Goal: Task Accomplishment & Management: Use online tool/utility

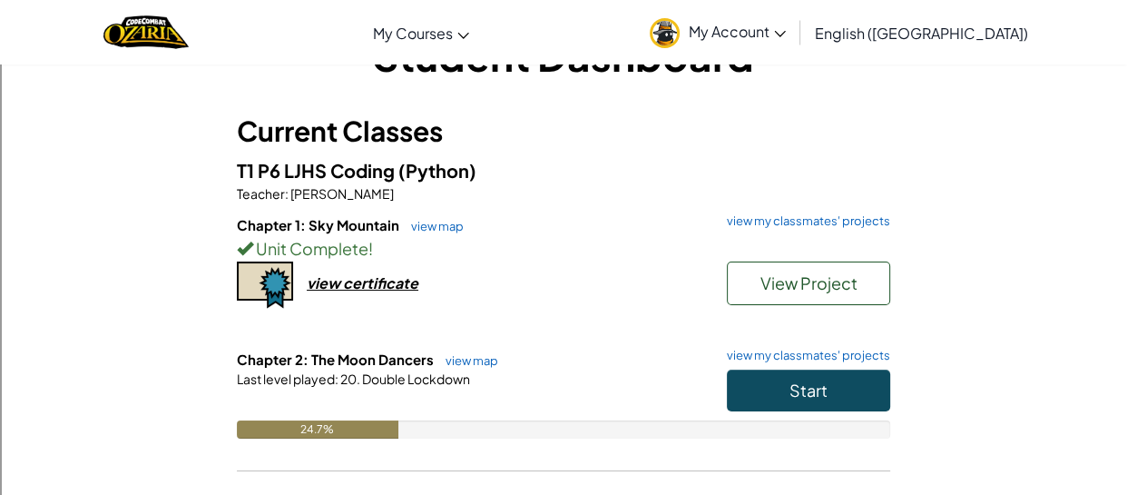
scroll to position [65, 0]
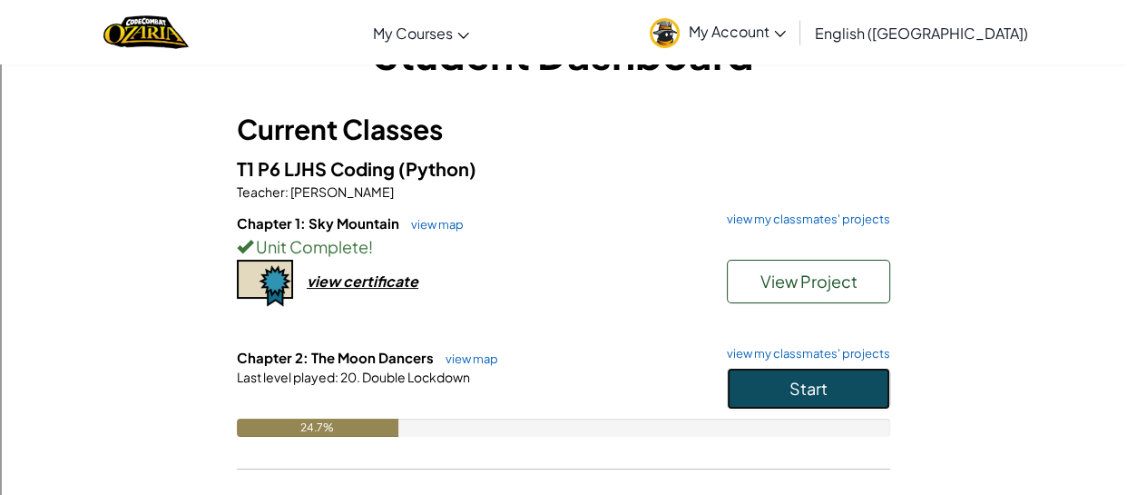
click at [778, 381] on button "Start" at bounding box center [808, 389] width 163 height 42
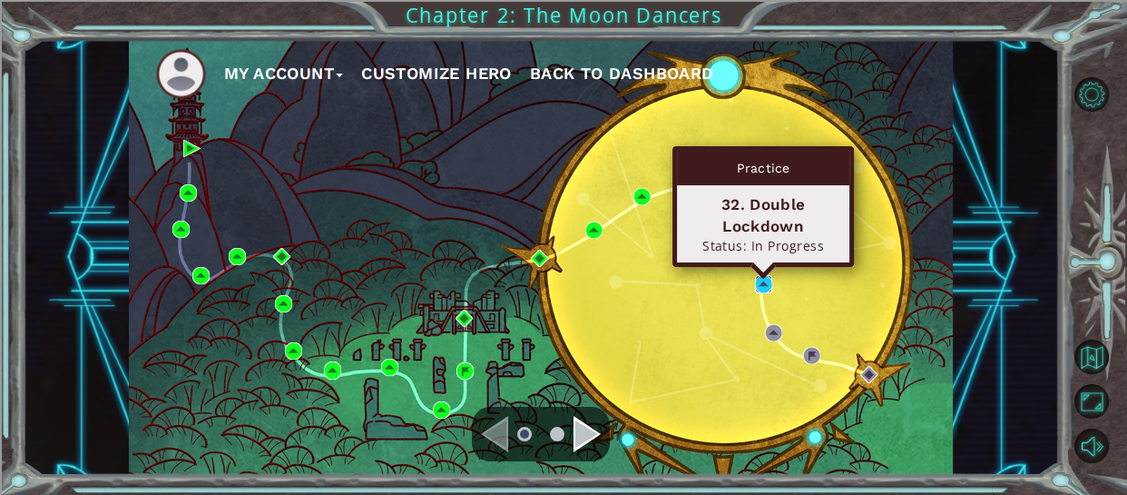
click at [762, 289] on img at bounding box center [763, 283] width 17 height 17
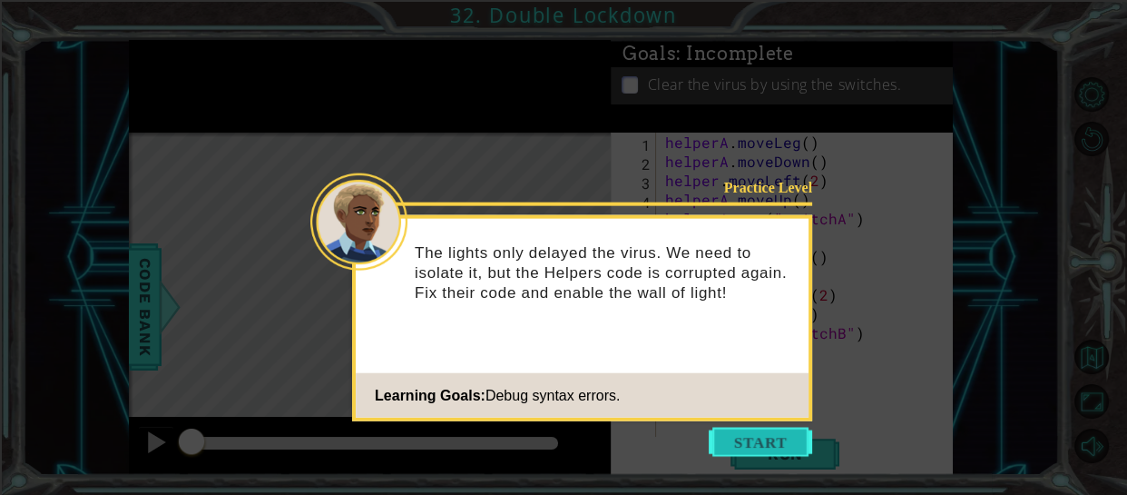
click at [750, 444] on button "Start" at bounding box center [760, 441] width 103 height 29
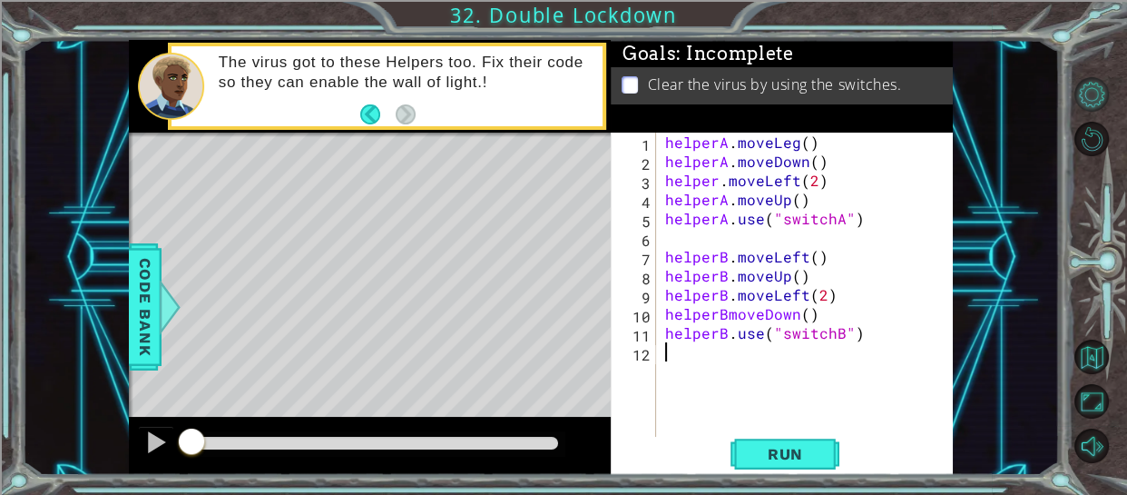
click at [1094, 83] on button "Level Options" at bounding box center [1091, 94] width 34 height 34
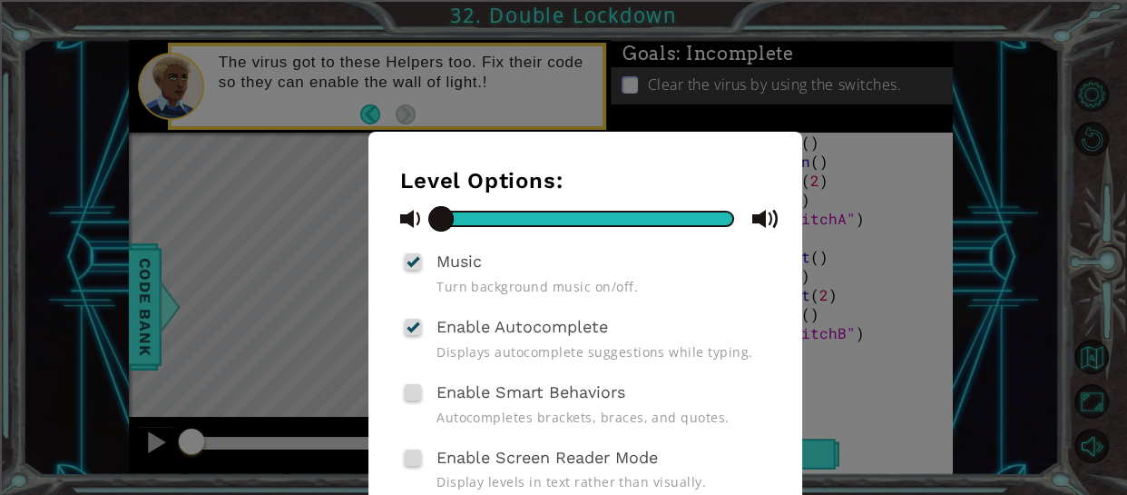
drag, startPoint x: 732, startPoint y: 213, endPoint x: 333, endPoint y: 199, distance: 399.5
click at [333, 199] on div "Level Options: Music Turn background music on/off. Enable Autocomplete Displays…" at bounding box center [563, 247] width 1127 height 495
click at [259, 246] on div "Level Options: Music Turn background music on/off. Enable Autocomplete Displays…" at bounding box center [563, 247] width 1127 height 495
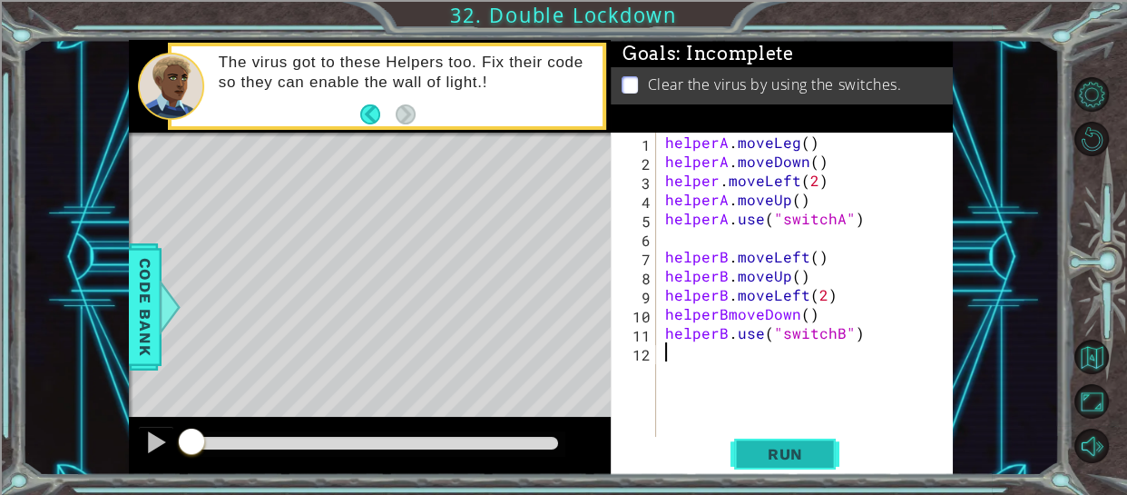
click at [790, 445] on span "Run" at bounding box center [786, 454] width 72 height 18
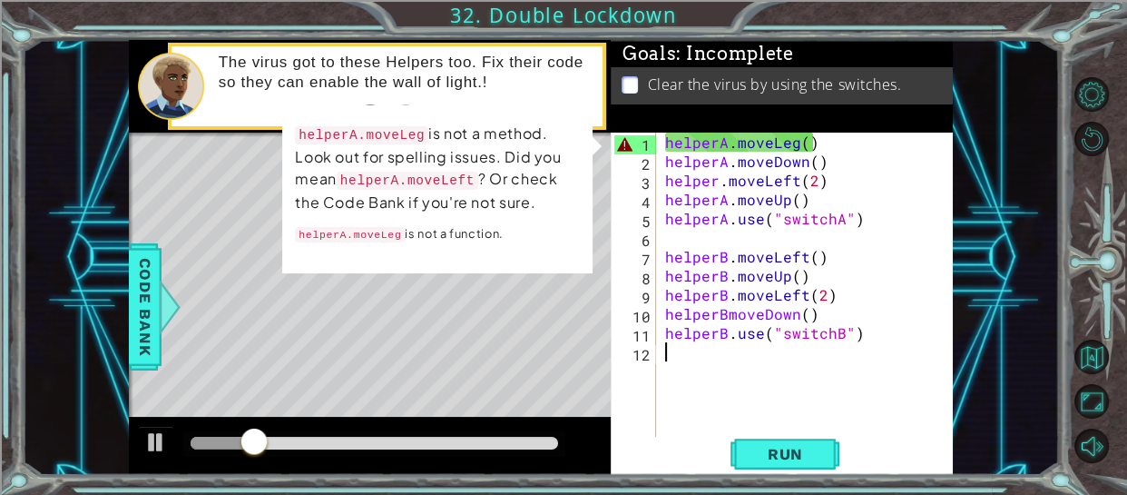
click at [793, 140] on div "helperA . moveLeg ( ) helperA . moveDown ( ) helper . moveLeft ( 2 ) helperA . …" at bounding box center [811, 303] width 298 height 343
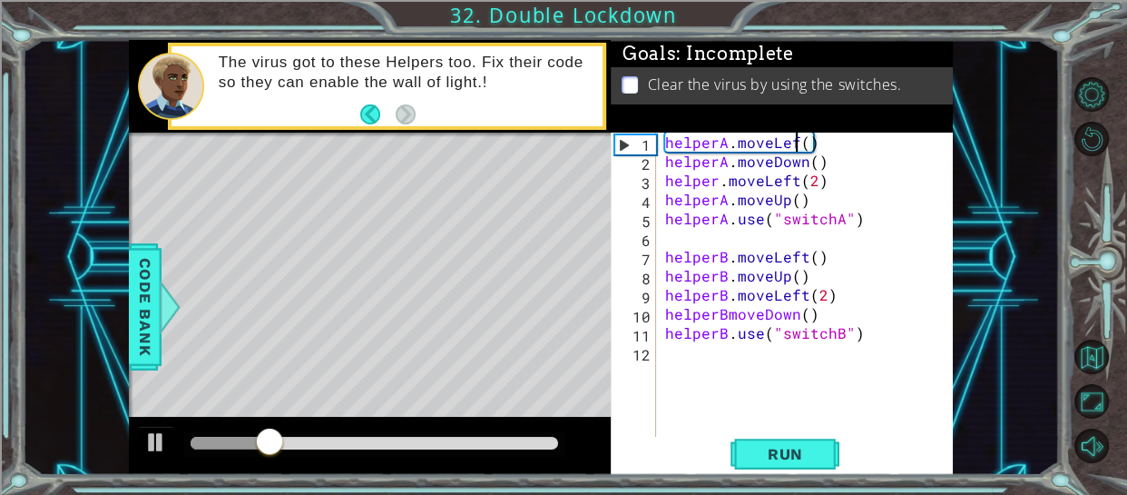
scroll to position [0, 8]
click at [819, 454] on span "Run" at bounding box center [786, 454] width 72 height 18
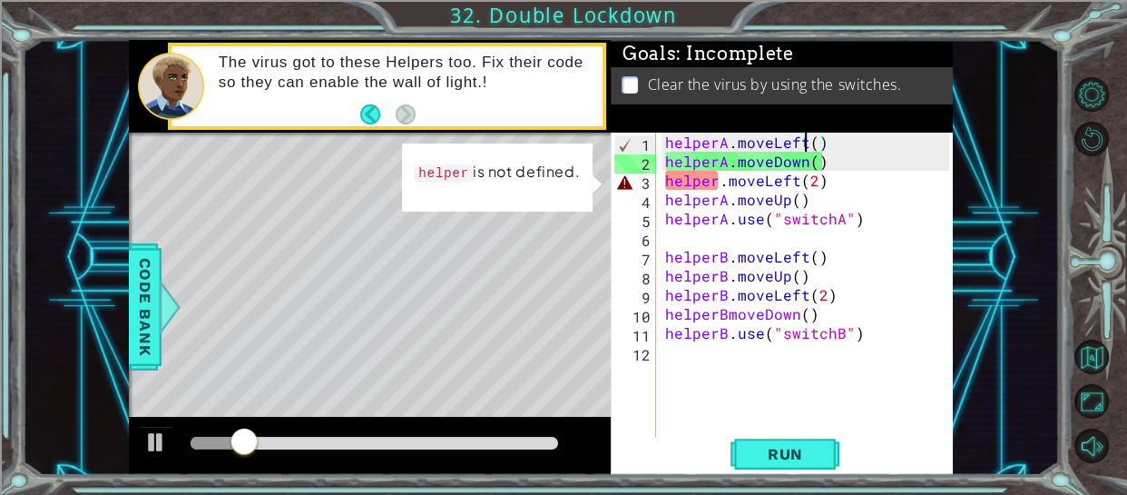
click at [714, 177] on div "helperA . moveLeft ( ) helperA . moveDown ( ) helper . moveLeft ( 2 ) helperA .…" at bounding box center [811, 303] width 298 height 343
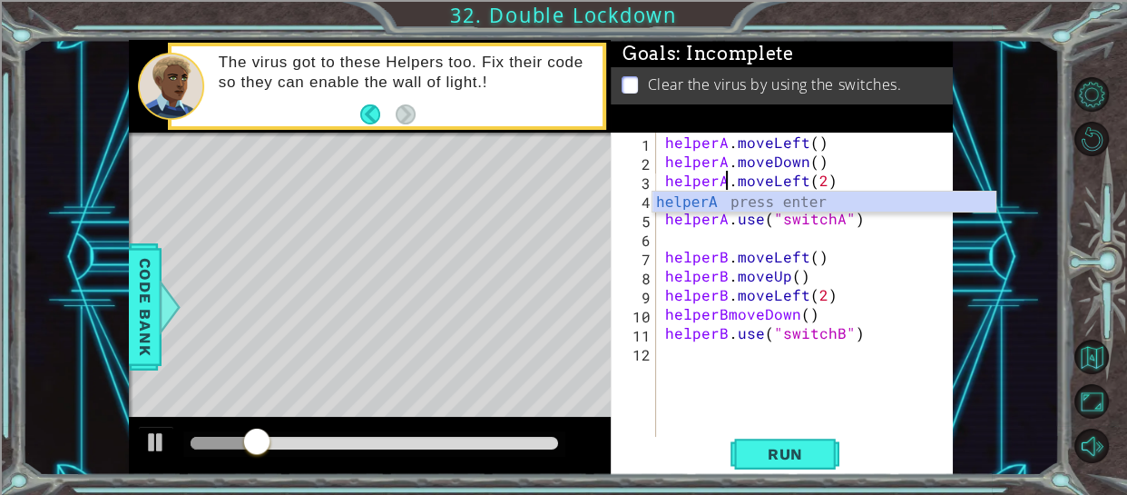
scroll to position [0, 3]
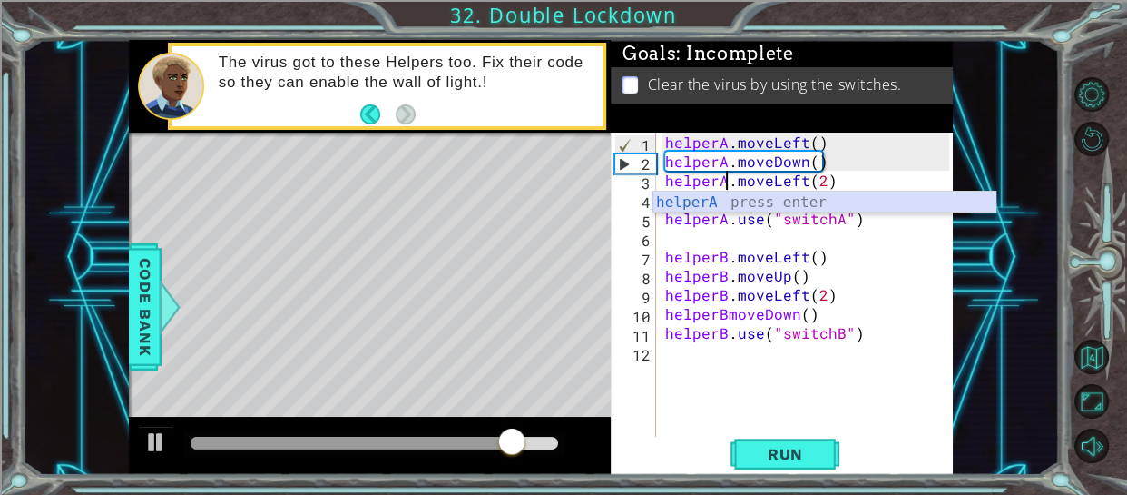
click at [755, 197] on div "helperA press enter" at bounding box center [823, 223] width 343 height 65
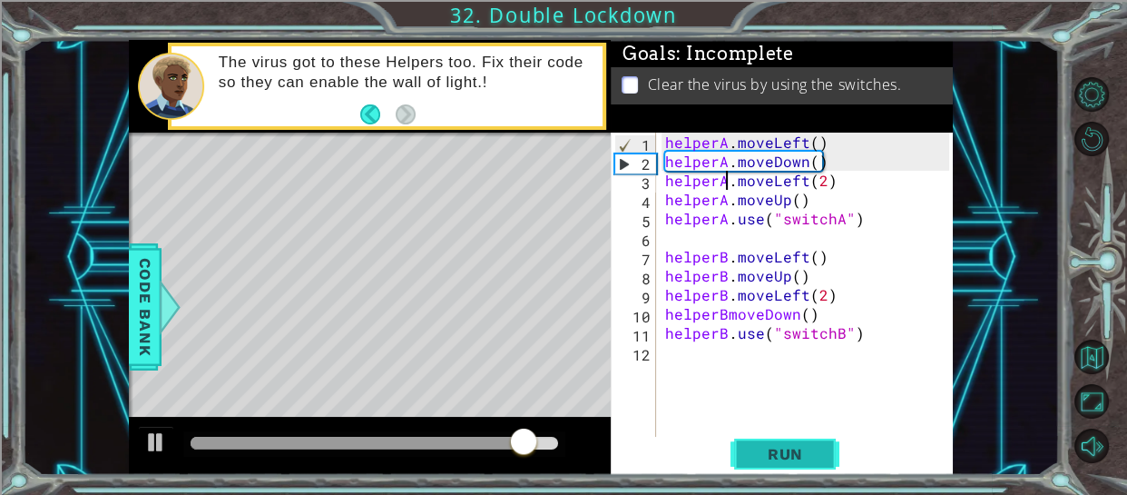
click at [752, 442] on button "Run" at bounding box center [784, 453] width 109 height 34
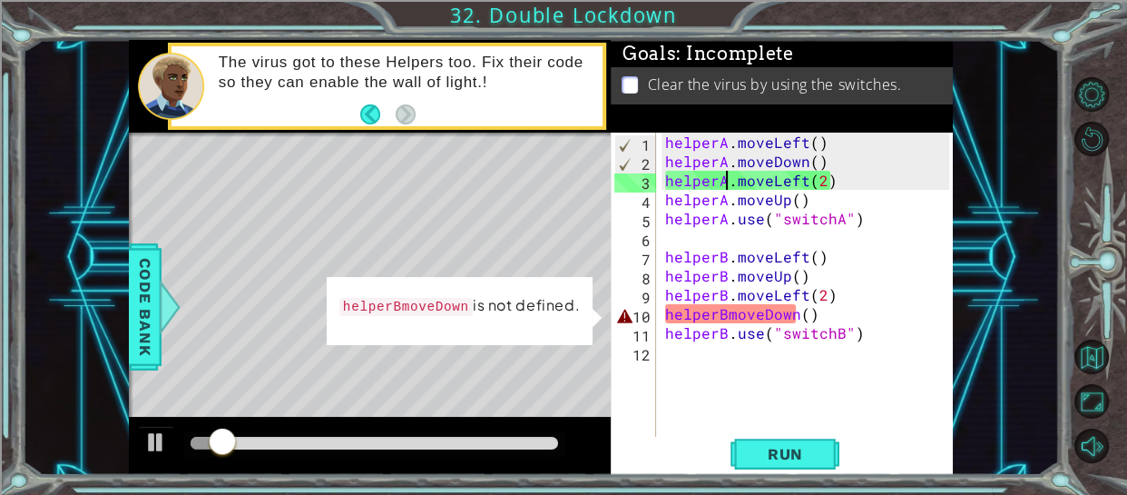
click at [722, 309] on div "helperA . moveLeft ( ) helperA . moveDown ( ) helperA . moveLeft ( 2 ) helperA …" at bounding box center [811, 303] width 298 height 343
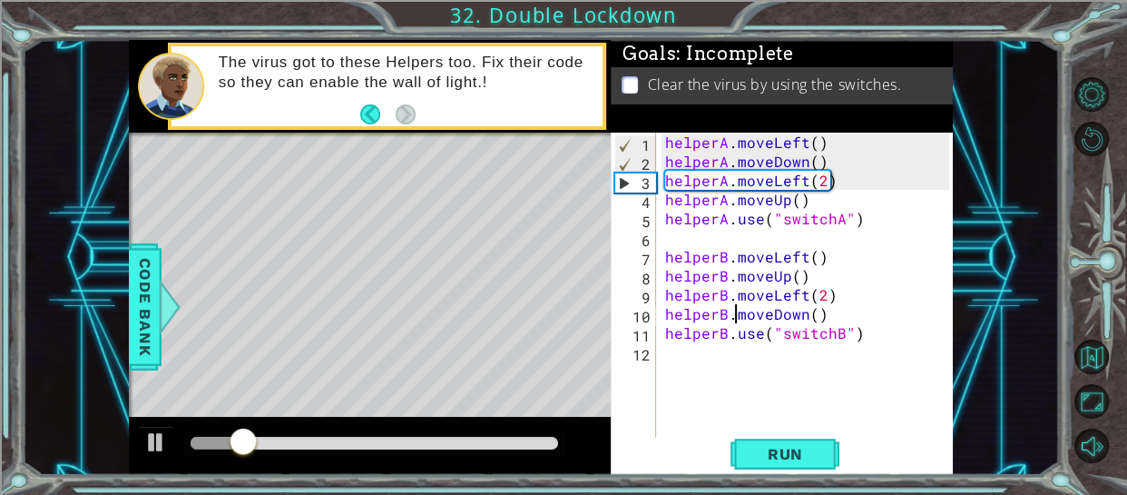
scroll to position [0, 4]
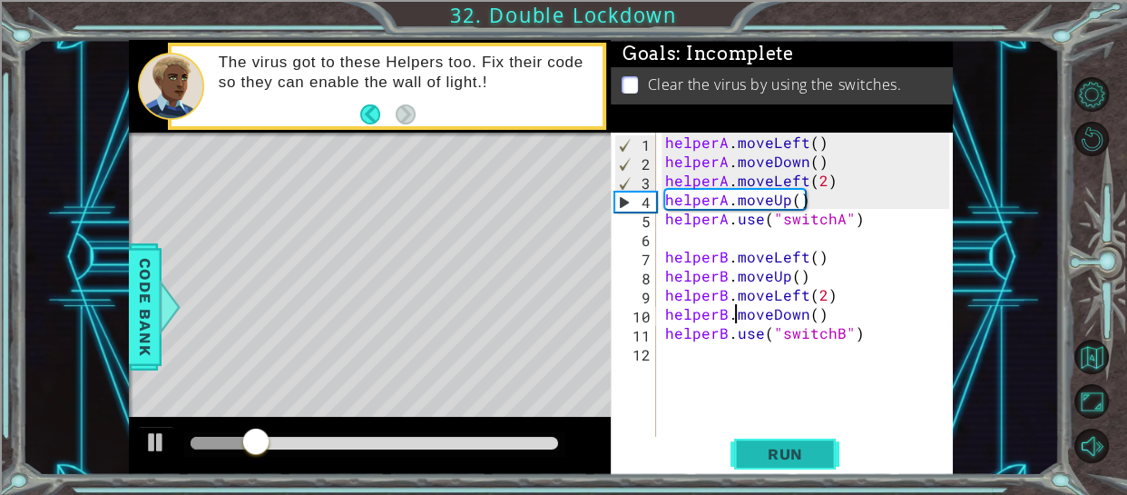
type textarea "helperB.moveDown()"
click at [772, 463] on button "Run" at bounding box center [784, 453] width 109 height 34
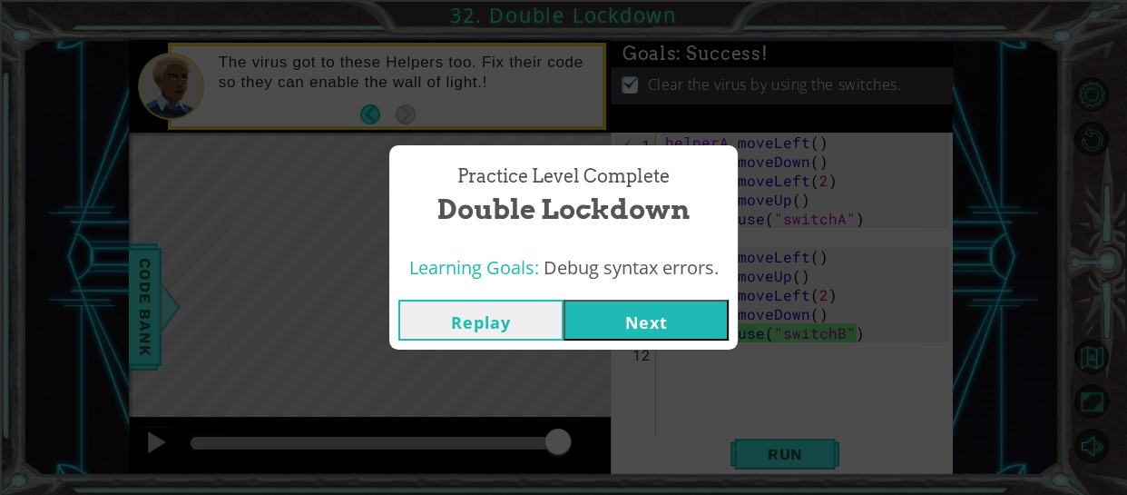
click at [612, 322] on button "Next" at bounding box center [646, 319] width 165 height 41
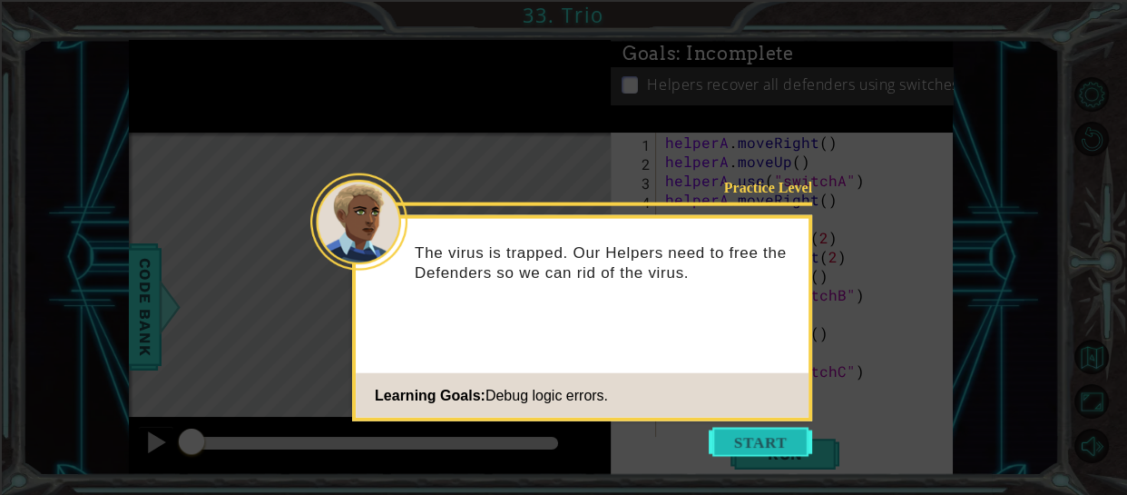
click at [769, 445] on button "Start" at bounding box center [760, 441] width 103 height 29
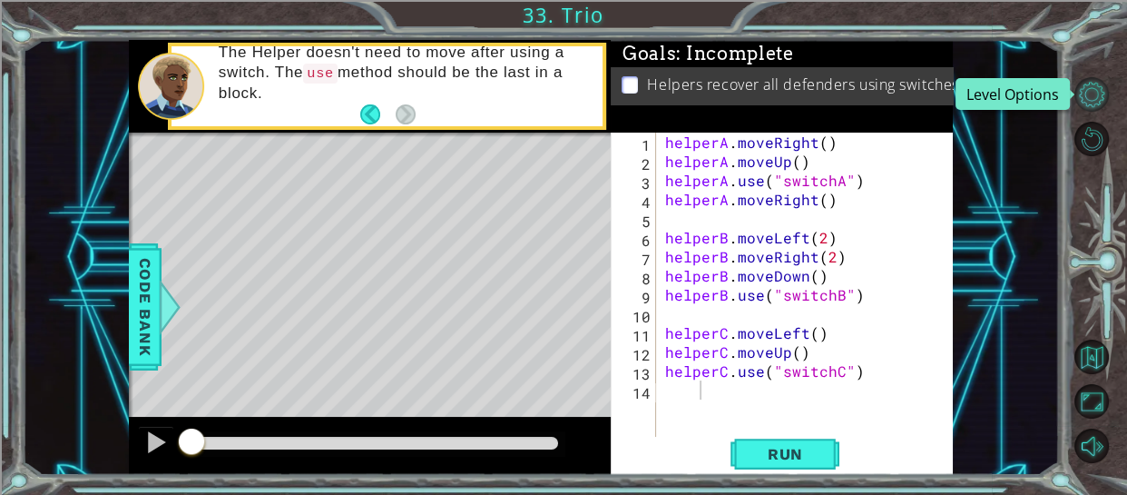
click at [1083, 91] on button "Level Options" at bounding box center [1091, 94] width 34 height 34
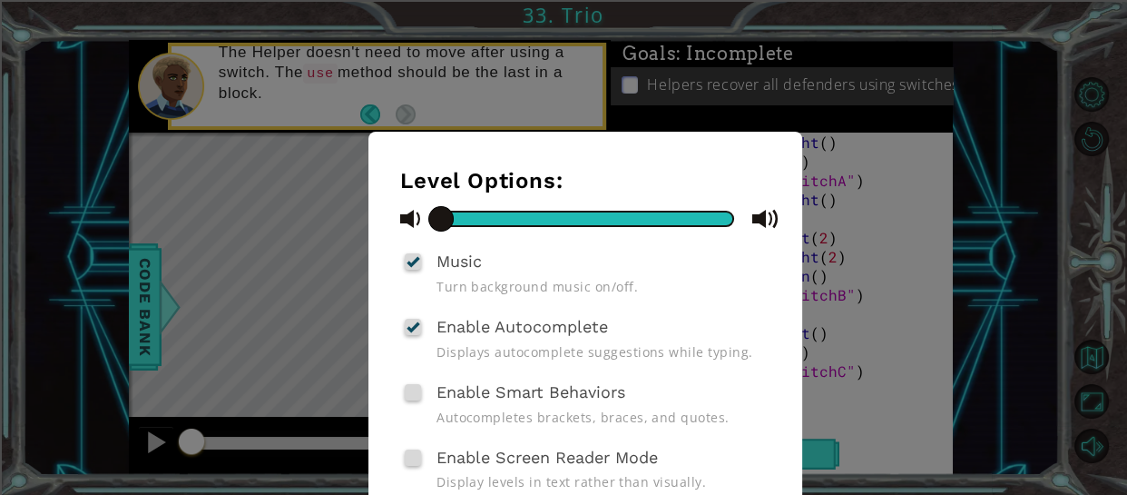
click at [411, 262] on div at bounding box center [413, 261] width 13 height 15
click at [0, 0] on input "Music" at bounding box center [0, 0] width 0 height 0
click at [409, 328] on div at bounding box center [413, 326] width 13 height 15
click at [0, 0] on input "Enable Autocomplete" at bounding box center [0, 0] width 0 height 0
click at [414, 328] on span at bounding box center [413, 327] width 16 height 16
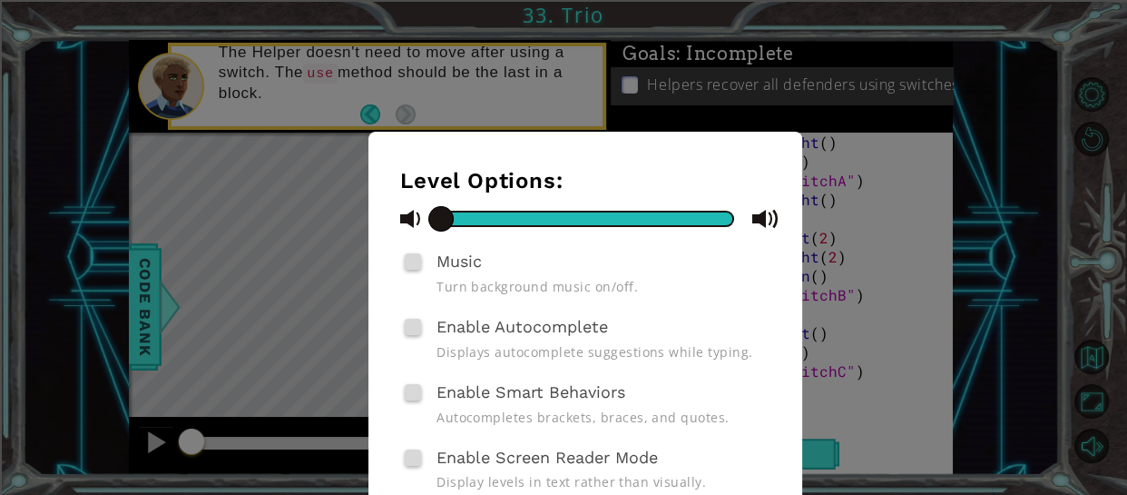
click at [0, 0] on input "Enable Autocomplete" at bounding box center [0, 0] width 0 height 0
click at [288, 265] on div "Level Options: Music Turn background music on/off. Enable Autocomplete Displays…" at bounding box center [563, 247] width 1127 height 495
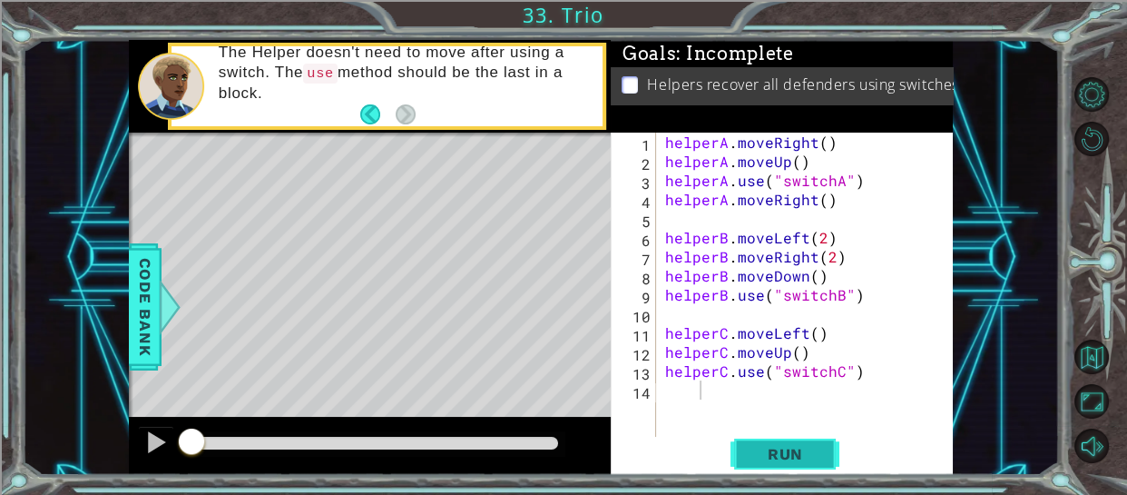
click at [810, 457] on span "Run" at bounding box center [786, 454] width 72 height 18
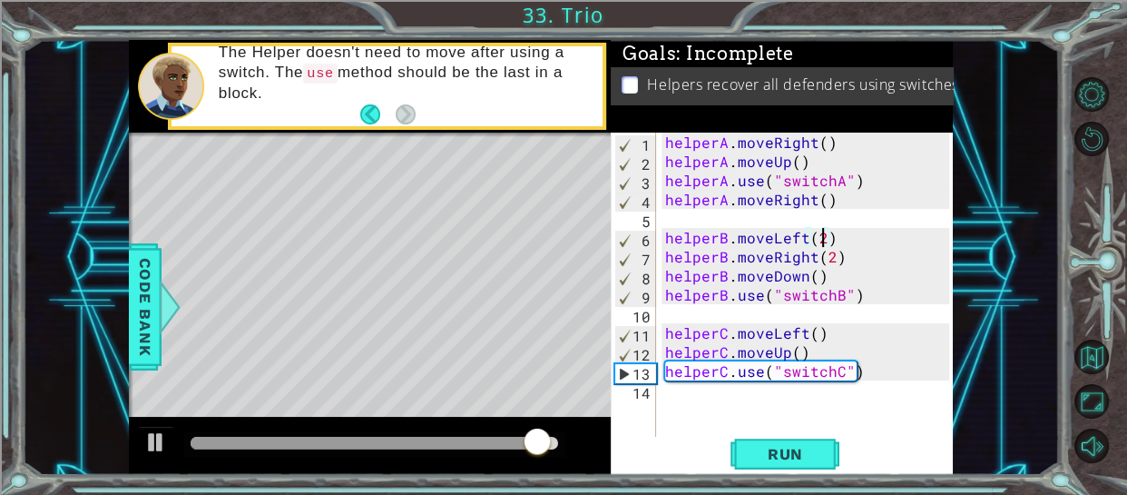
click at [824, 236] on div "helperA . moveRight ( ) helperA . moveUp ( ) helperA . use ( "switchA" ) helper…" at bounding box center [811, 303] width 298 height 343
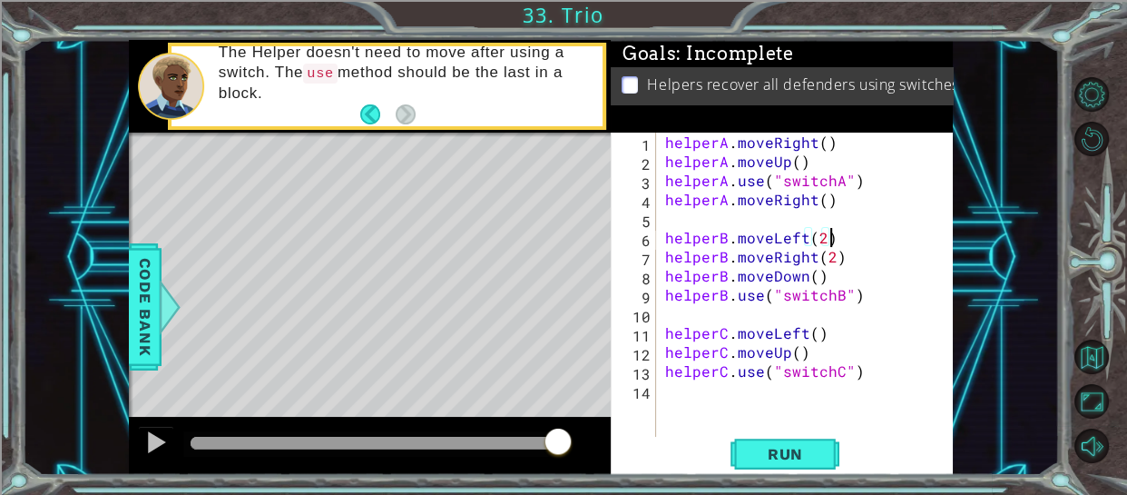
scroll to position [0, 9]
click at [776, 450] on span "Run" at bounding box center [786, 454] width 72 height 18
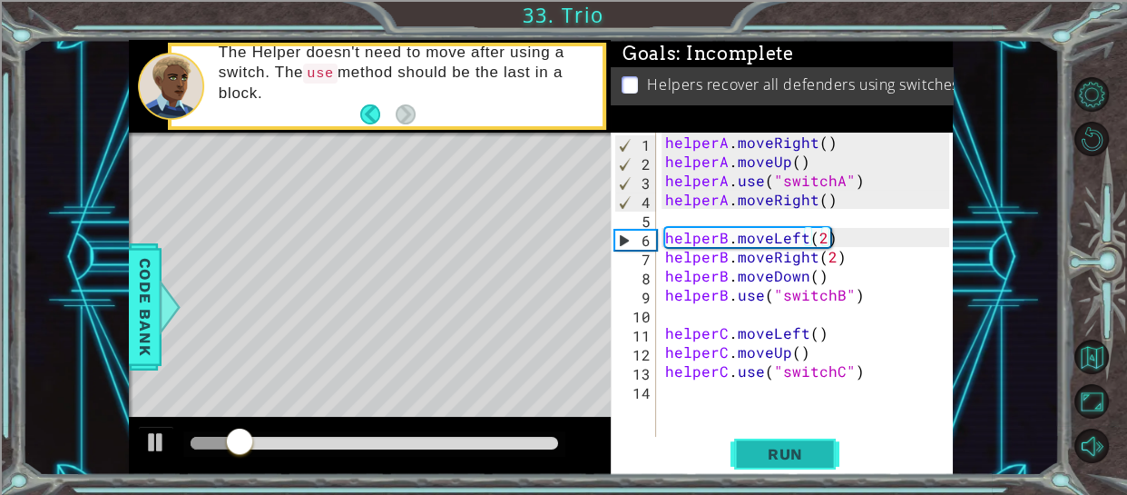
click at [793, 458] on span "Run" at bounding box center [786, 454] width 72 height 18
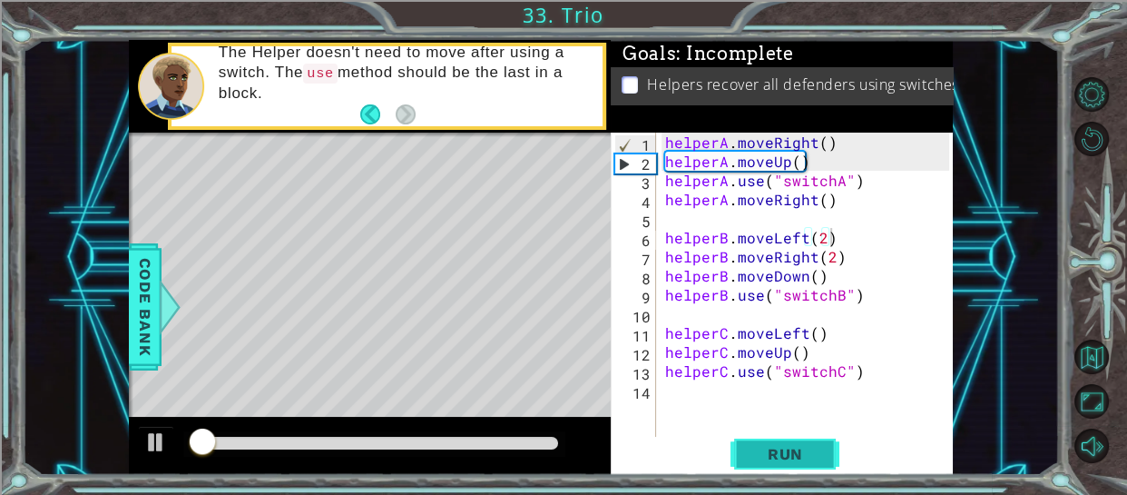
click at [793, 458] on span "Run" at bounding box center [786, 454] width 72 height 18
click at [150, 446] on div at bounding box center [156, 442] width 24 height 24
drag, startPoint x: 181, startPoint y: 448, endPoint x: 130, endPoint y: 445, distance: 51.9
click at [130, 445] on div at bounding box center [370, 446] width 482 height 58
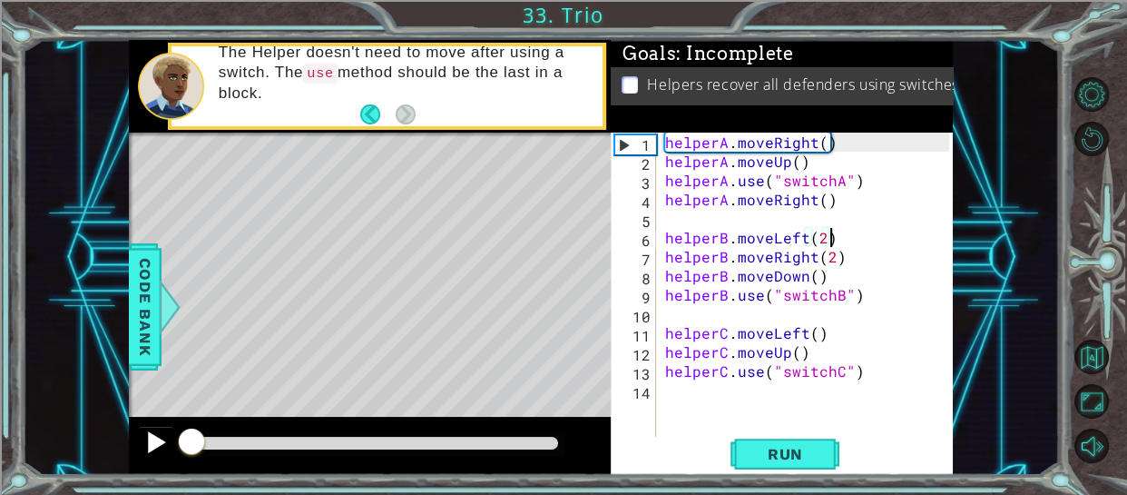
drag, startPoint x: 201, startPoint y: 443, endPoint x: 150, endPoint y: 435, distance: 51.5
click at [150, 435] on div at bounding box center [156, 442] width 24 height 24
drag, startPoint x: 211, startPoint y: 444, endPoint x: 120, endPoint y: 446, distance: 90.8
click at [120, 446] on div "1 ההההההההההההההההההההההההההההההההההההההההההההההההההההההההההההההההההההההההההההה…" at bounding box center [541, 258] width 1037 height 436
click at [157, 445] on div at bounding box center [156, 442] width 24 height 24
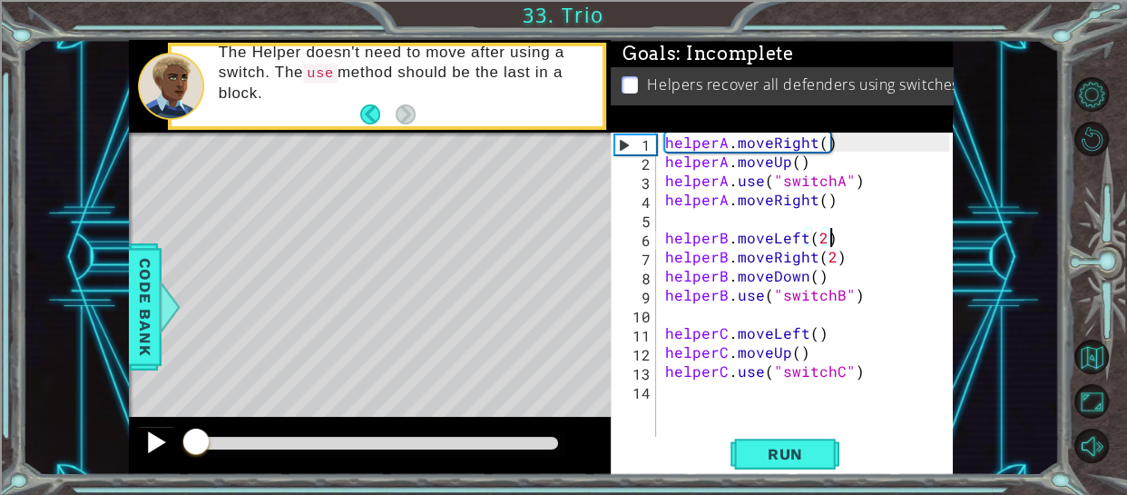
drag, startPoint x: 182, startPoint y: 444, endPoint x: 145, endPoint y: 444, distance: 37.2
click at [148, 444] on div at bounding box center [156, 442] width 24 height 24
drag, startPoint x: 195, startPoint y: 446, endPoint x: 144, endPoint y: 445, distance: 50.8
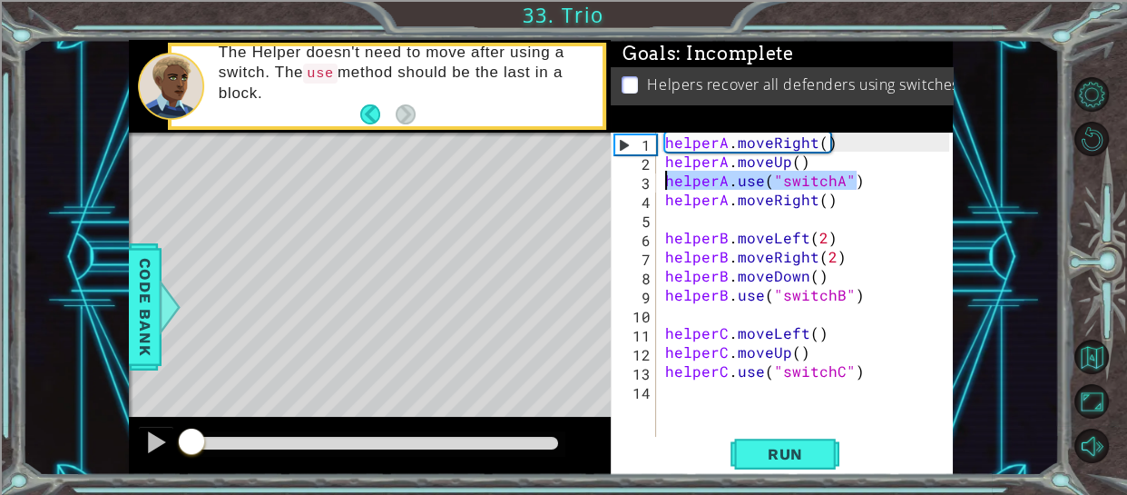
drag, startPoint x: 877, startPoint y: 181, endPoint x: 665, endPoint y: 177, distance: 212.4
click at [665, 177] on div "helperA . moveRight ( ) helperA . moveUp ( ) helperA . use ( "switchA" ) helper…" at bounding box center [811, 303] width 298 height 343
type textarea "helperA.use("switchA")"
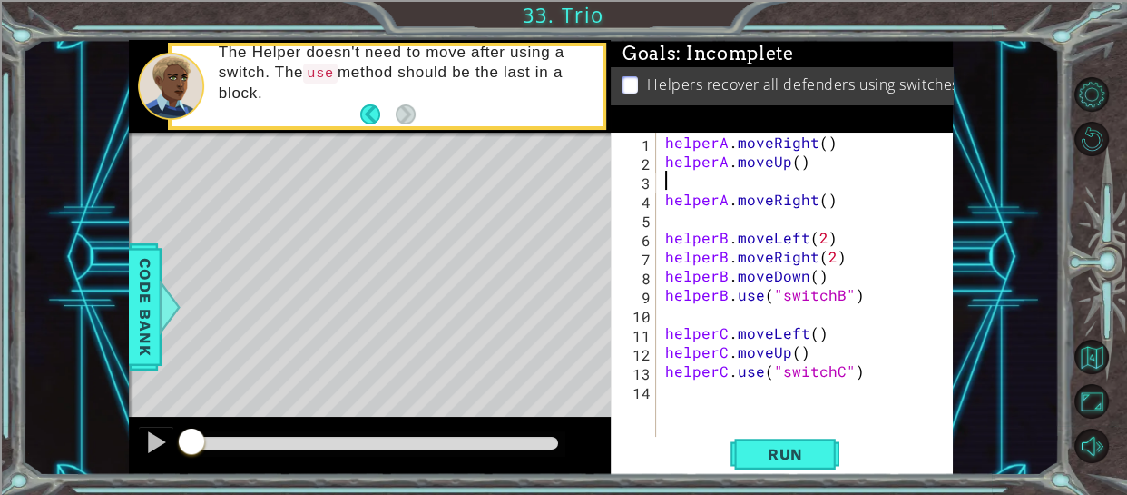
type textarea "helperA.moveUp()"
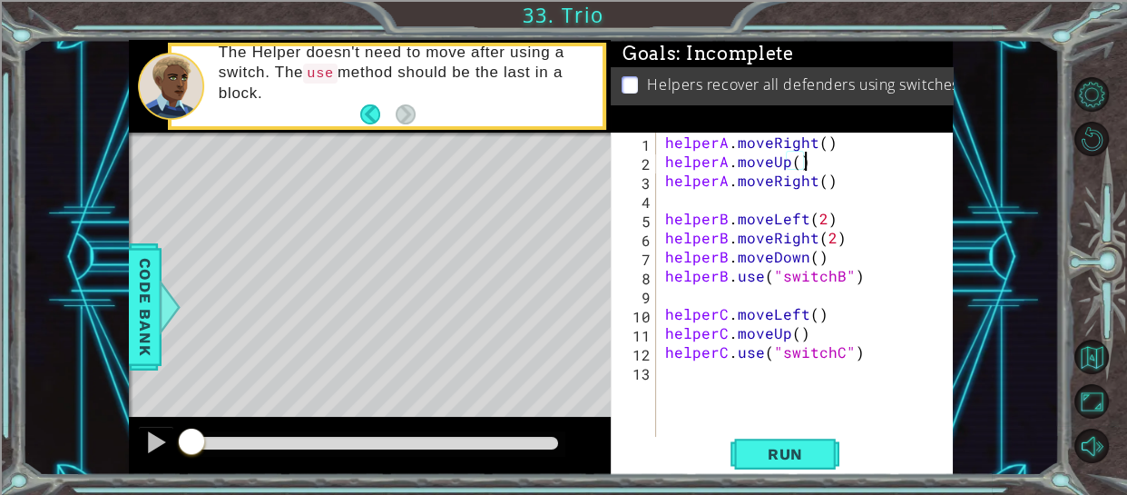
click at [669, 200] on div "helperA . moveRight ( ) helperA . moveUp ( ) helperA . moveRight ( ) helperB . …" at bounding box center [811, 303] width 298 height 343
paste textarea "helperA.use("switchA")"
type textarea "helperA.use("switchA")"
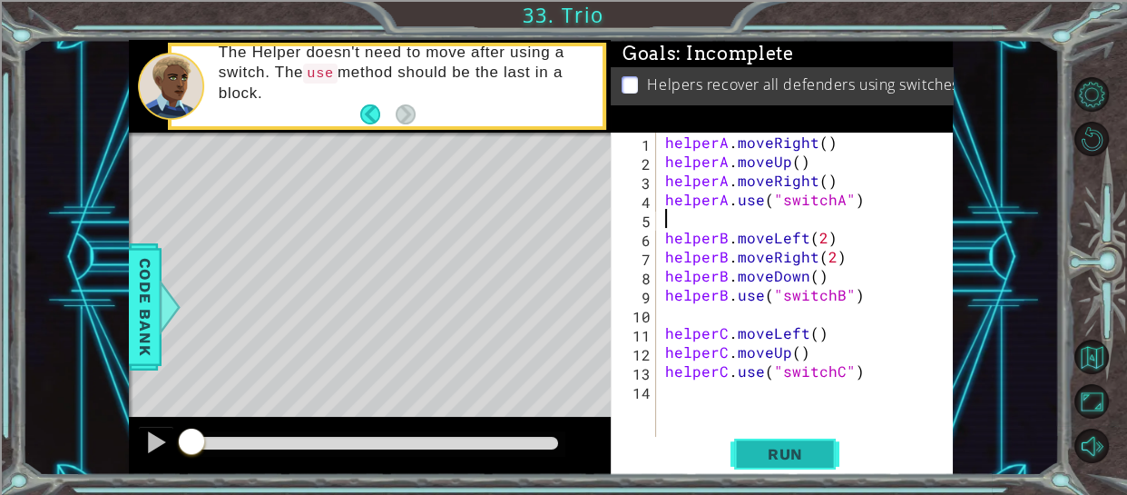
click at [814, 441] on button "Run" at bounding box center [784, 453] width 109 height 34
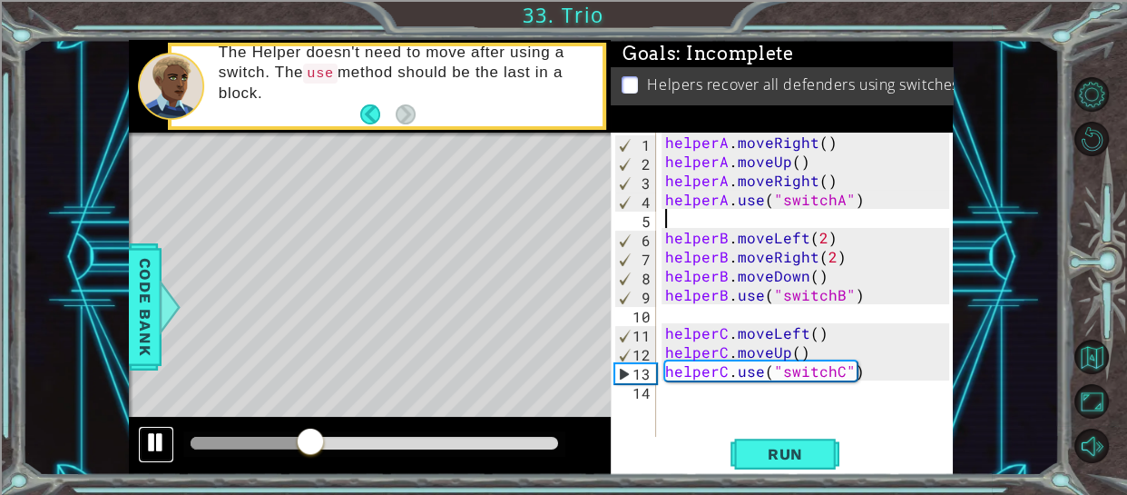
click at [156, 438] on div at bounding box center [156, 442] width 24 height 24
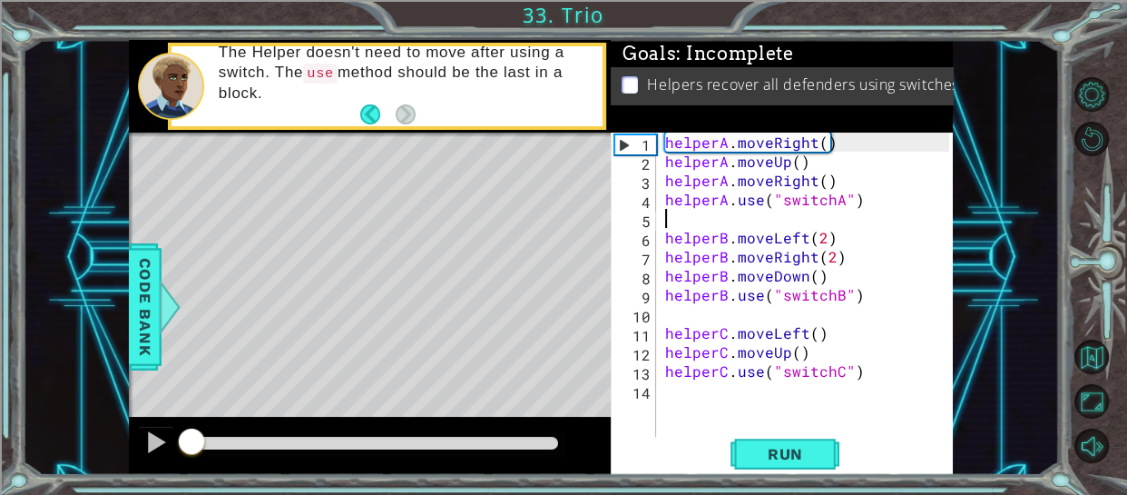
click at [157, 403] on div "methods helper moveUp() moveDown() moveLeft() moveRight() use(thing) Code Bank …" at bounding box center [541, 257] width 824 height 435
drag, startPoint x: 323, startPoint y: 436, endPoint x: 328, endPoint y: 454, distance: 18.1
click at [328, 454] on div "methods helper moveUp() moveDown() moveLeft() moveRight() use(thing) Code Bank …" at bounding box center [541, 257] width 824 height 435
click at [799, 235] on div "helperA . moveRight ( ) helperA . moveUp ( ) helperA . moveRight ( ) helperA . …" at bounding box center [811, 303] width 298 height 343
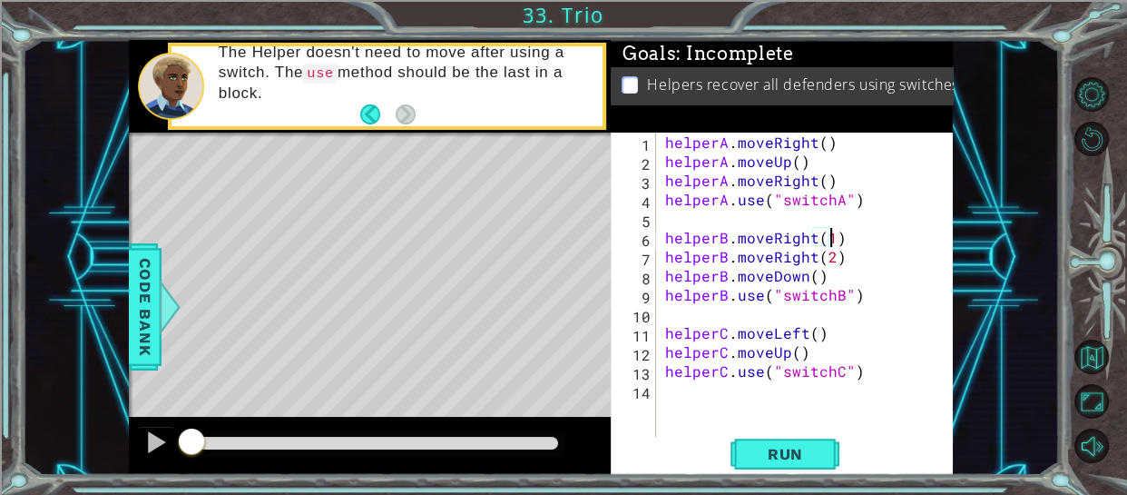
scroll to position [0, 9]
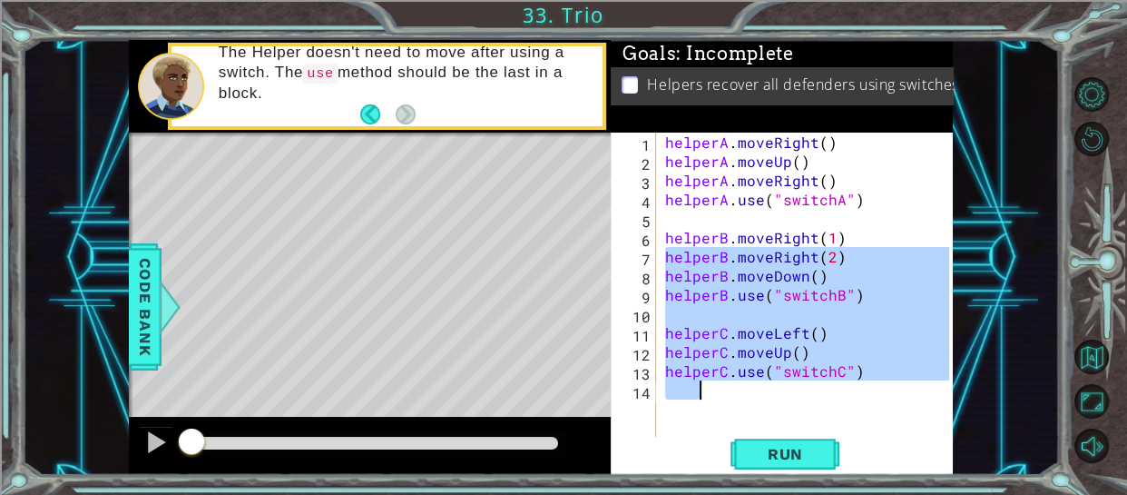
drag, startPoint x: 663, startPoint y: 256, endPoint x: 904, endPoint y: 397, distance: 279.0
click at [904, 397] on div "helperA . moveRight ( ) helperA . moveUp ( ) helperA . moveRight ( ) helperA . …" at bounding box center [811, 303] width 298 height 343
type textarea "helperC.use("switchC")"
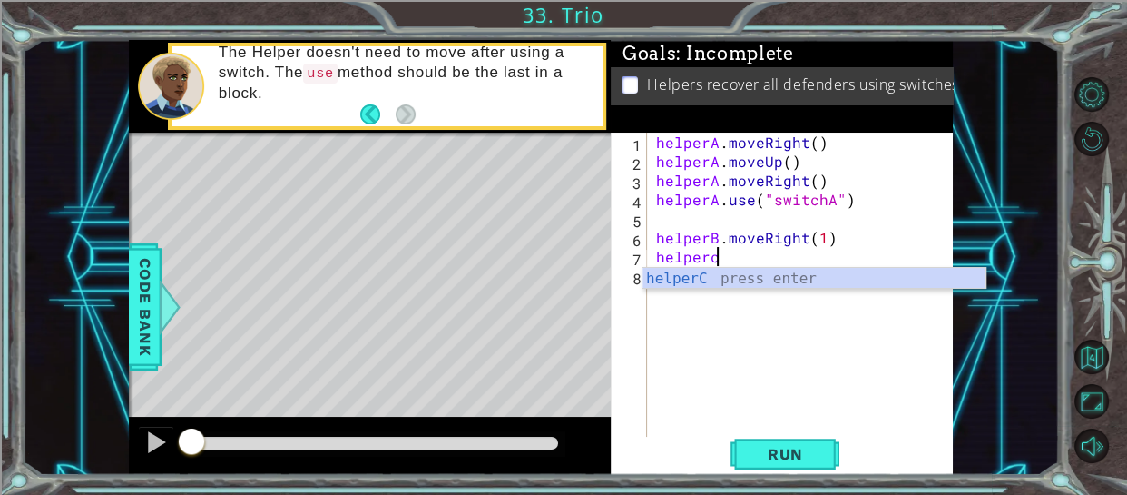
scroll to position [0, 2]
click at [767, 268] on div "helperC press enter" at bounding box center [813, 300] width 343 height 65
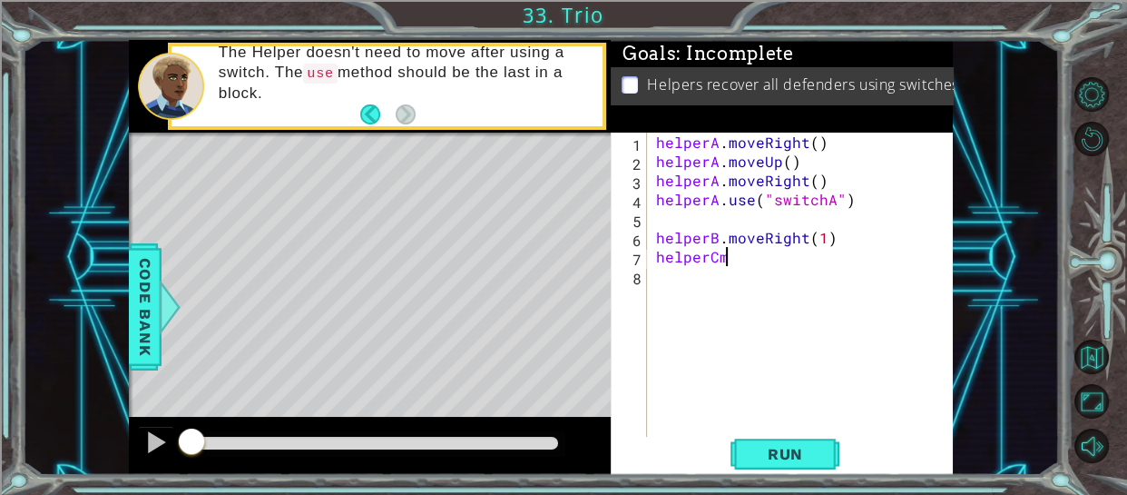
scroll to position [0, 3]
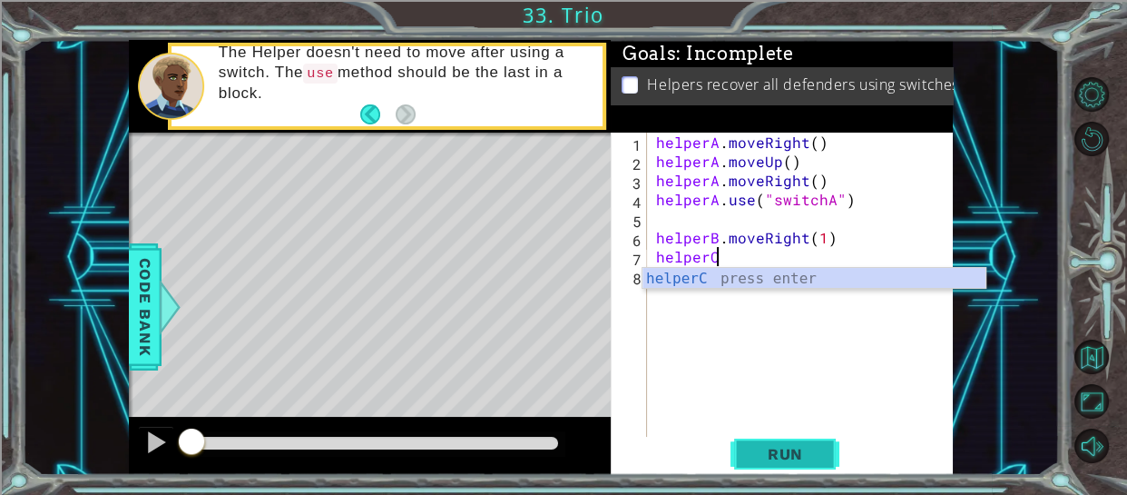
click at [756, 454] on span "Run" at bounding box center [786, 454] width 72 height 18
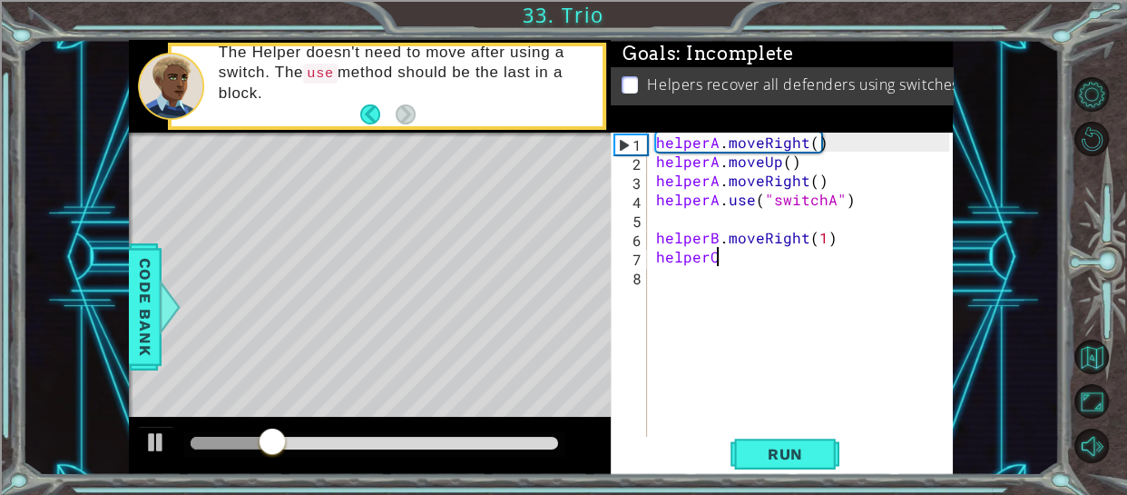
click at [799, 232] on div "helperA . moveRight ( ) helperA . moveUp ( ) helperA . moveRight ( ) helperA . …" at bounding box center [805, 303] width 307 height 343
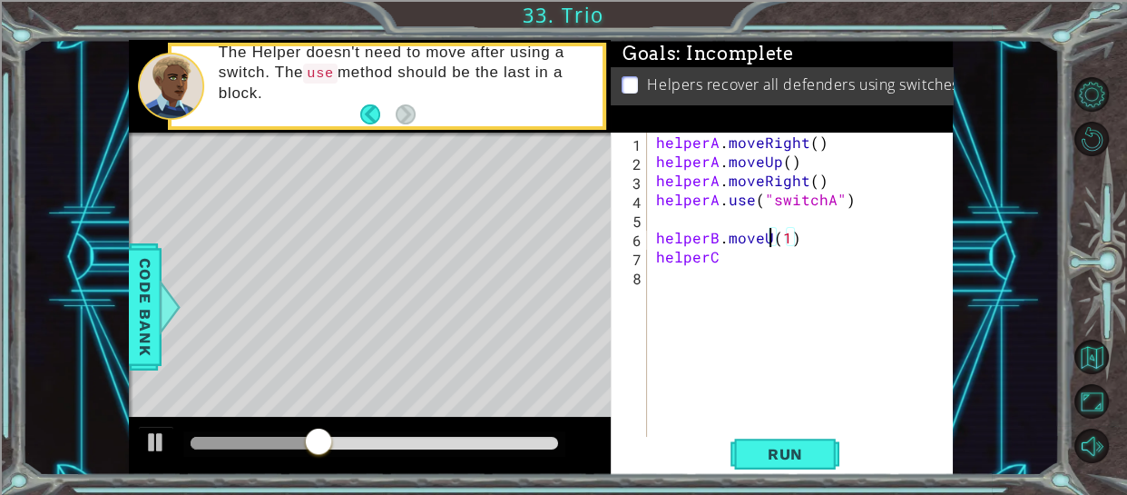
scroll to position [0, 7]
click at [778, 446] on span "Run" at bounding box center [786, 454] width 72 height 18
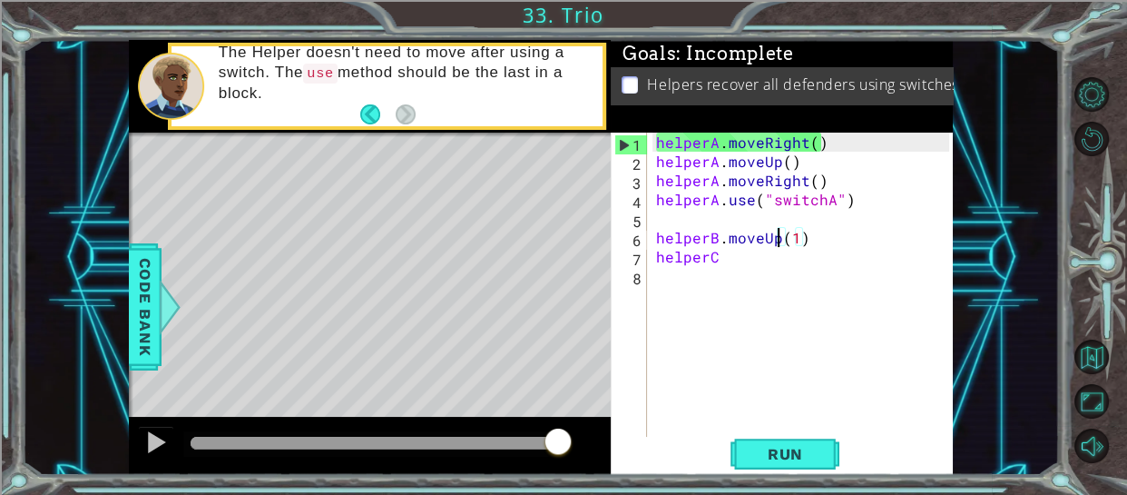
drag, startPoint x: 194, startPoint y: 447, endPoint x: 659, endPoint y: 506, distance: 468.3
click at [659, 494] on html "1 ההההההההההההההההההההההההההההההההההההההההההההההההההההההההההההההההההההההההההההה…" at bounding box center [563, 316] width 1127 height 632
click at [715, 255] on div "helperA . moveRight ( ) helperA . moveUp ( ) helperA . moveRight ( ) helperA . …" at bounding box center [805, 303] width 307 height 343
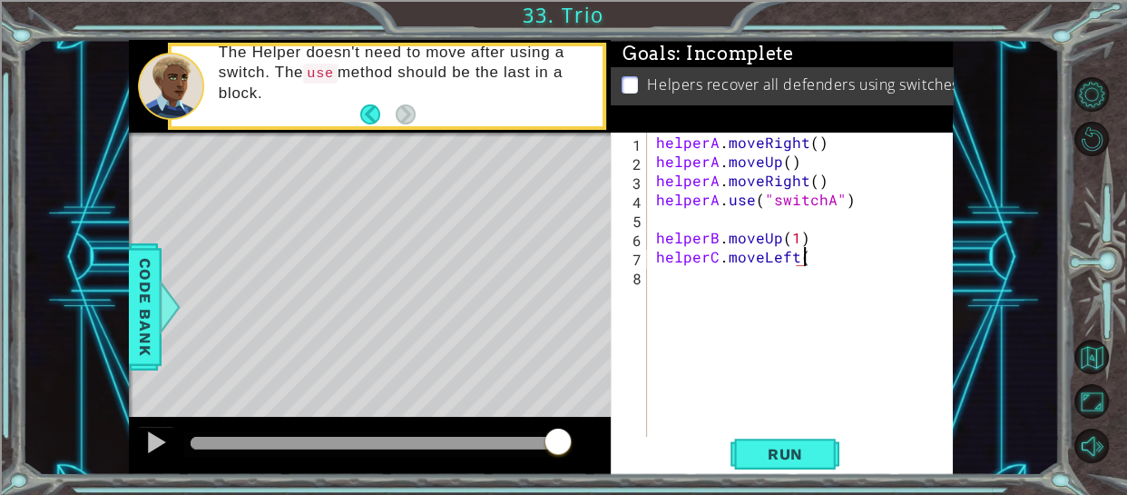
type textarea "helperC.moveLeft()"
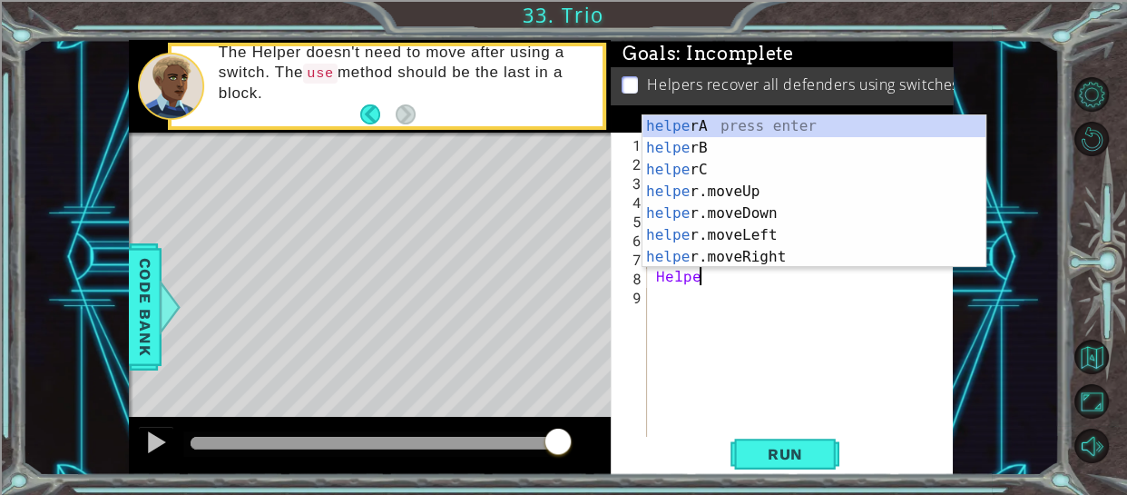
scroll to position [0, 0]
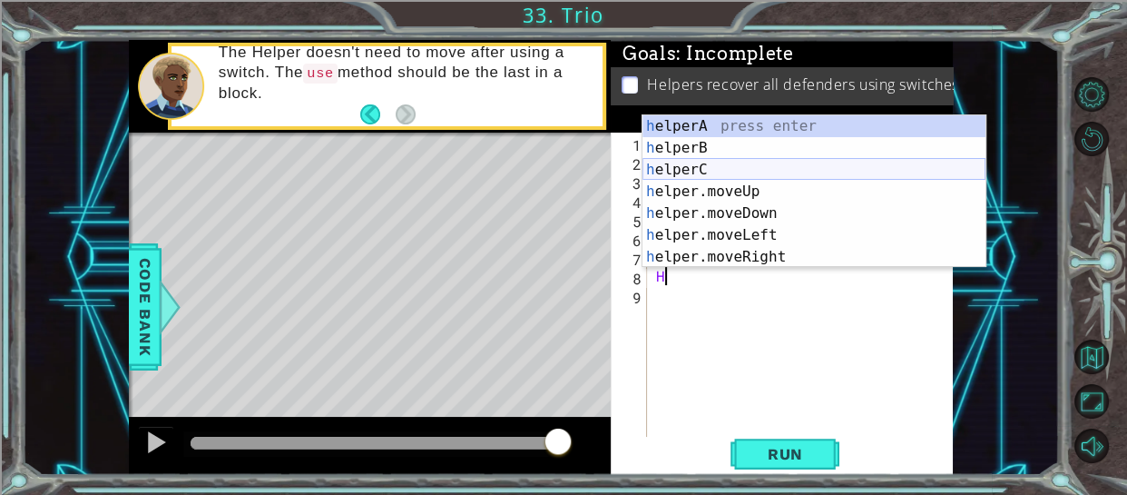
click at [728, 163] on div "h elperA press enter h elperB press enter h elperC press enter h elper.moveUp p…" at bounding box center [813, 213] width 343 height 196
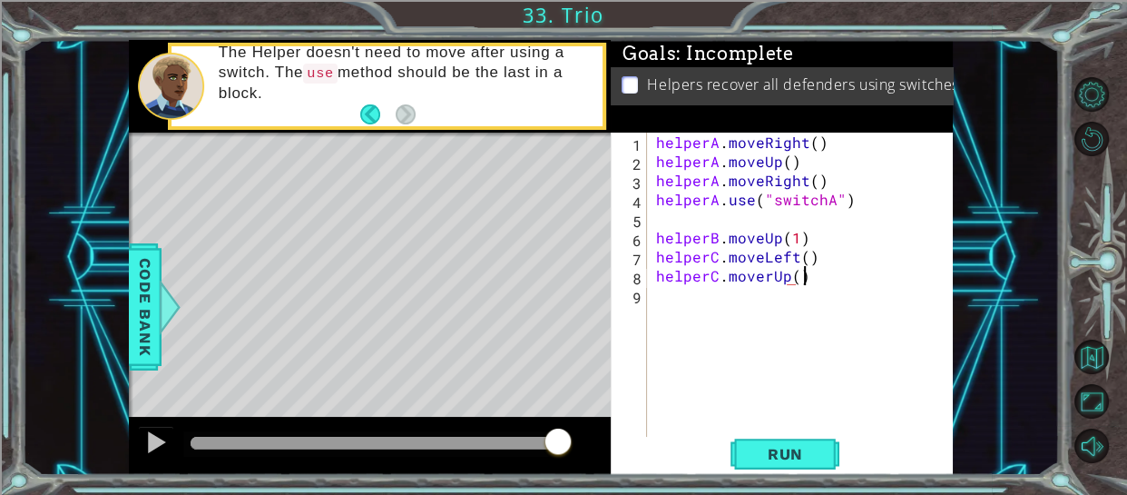
scroll to position [0, 8]
type textarea "helperC.moverUp()"
click at [652, 312] on div "helperA . moveRight ( ) helperA . moveUp ( ) helperA . moveRight ( ) helperA . …" at bounding box center [805, 303] width 307 height 343
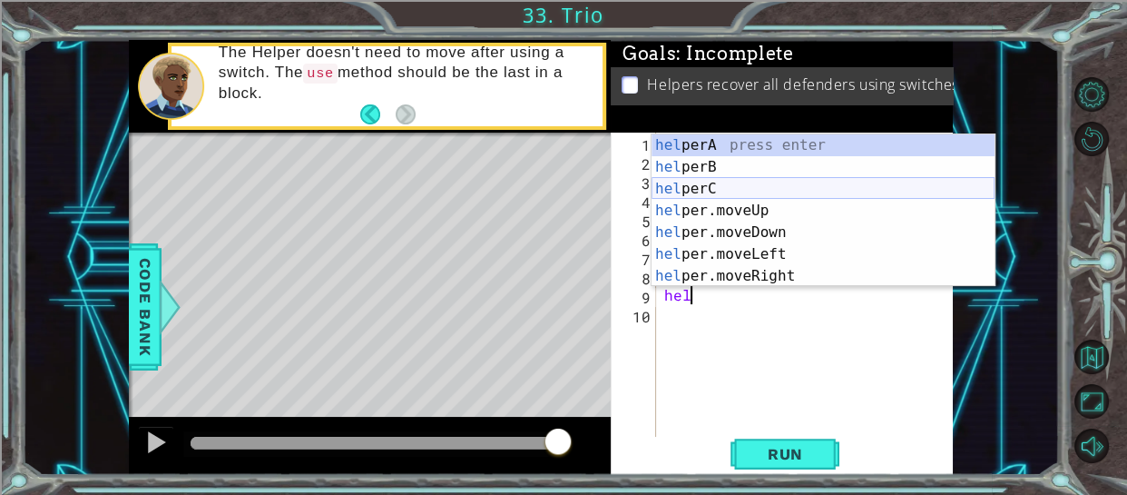
click at [709, 184] on div "hel perA press enter hel perB press enter hel perC press enter hel per.moveUp p…" at bounding box center [823, 232] width 343 height 196
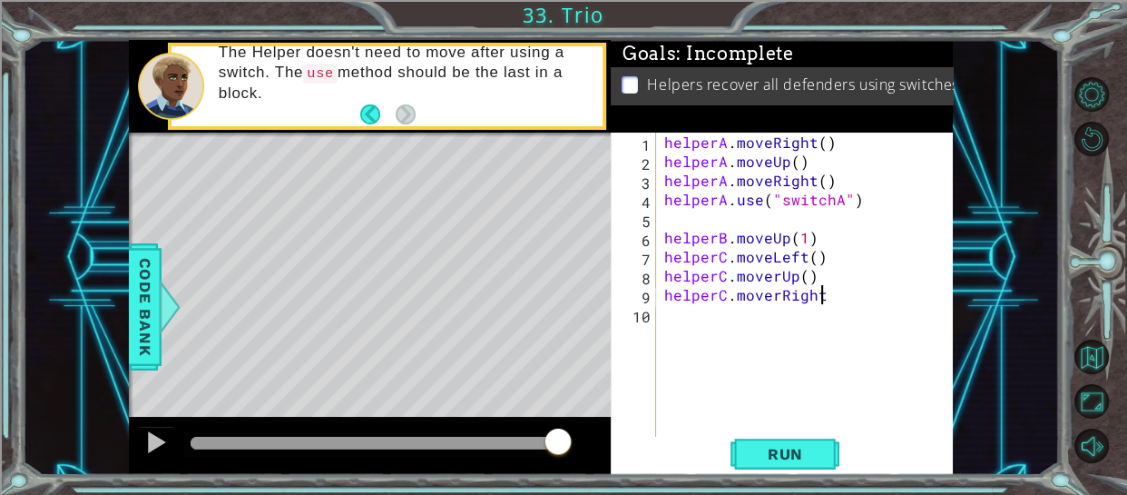
scroll to position [0, 9]
click at [787, 456] on span "Run" at bounding box center [786, 454] width 72 height 18
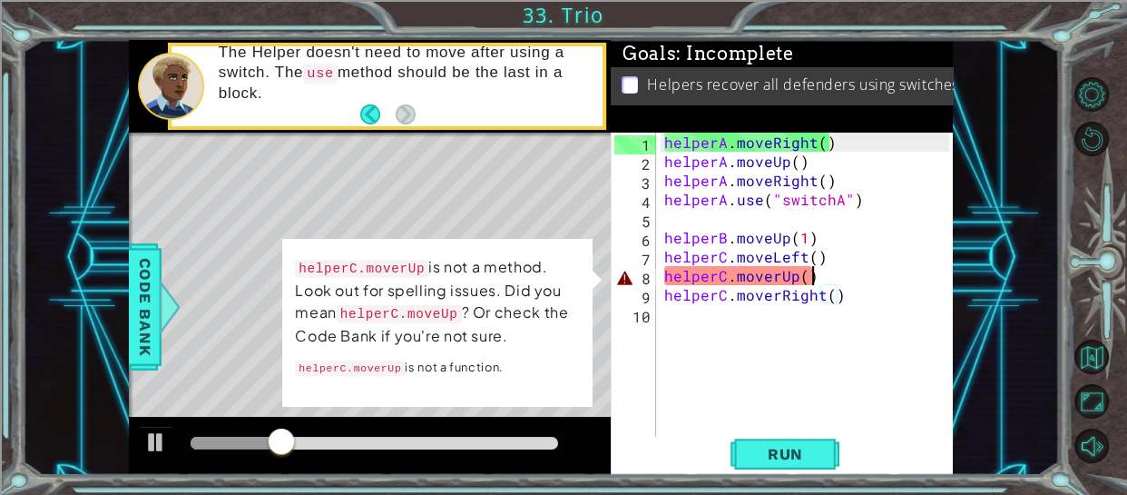
click at [813, 275] on div "helperA . moveRight ( ) helperA . moveUp ( ) helperA . moveRight ( ) helperA . …" at bounding box center [810, 303] width 299 height 343
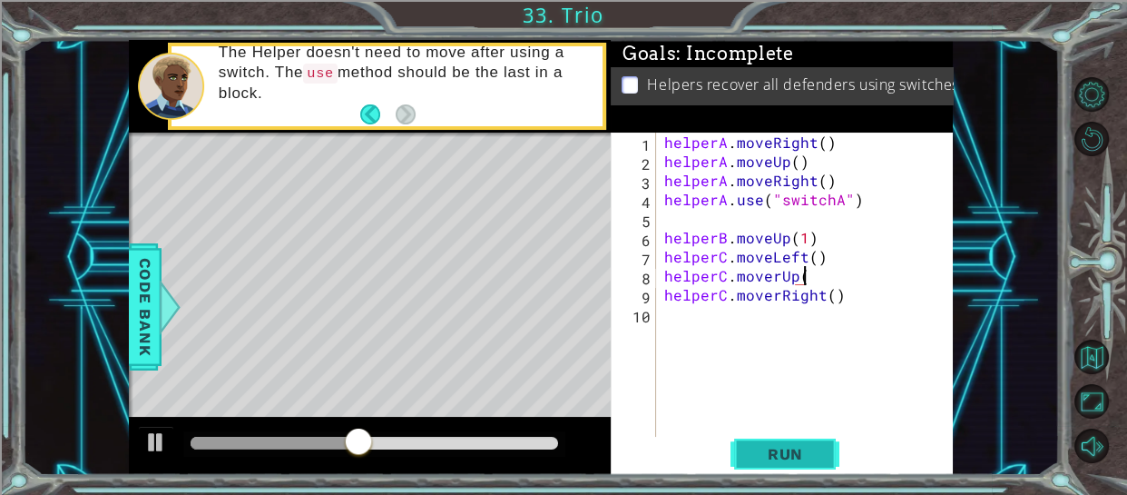
click at [806, 456] on span "Run" at bounding box center [786, 454] width 72 height 18
click at [773, 446] on span "Run" at bounding box center [786, 454] width 72 height 18
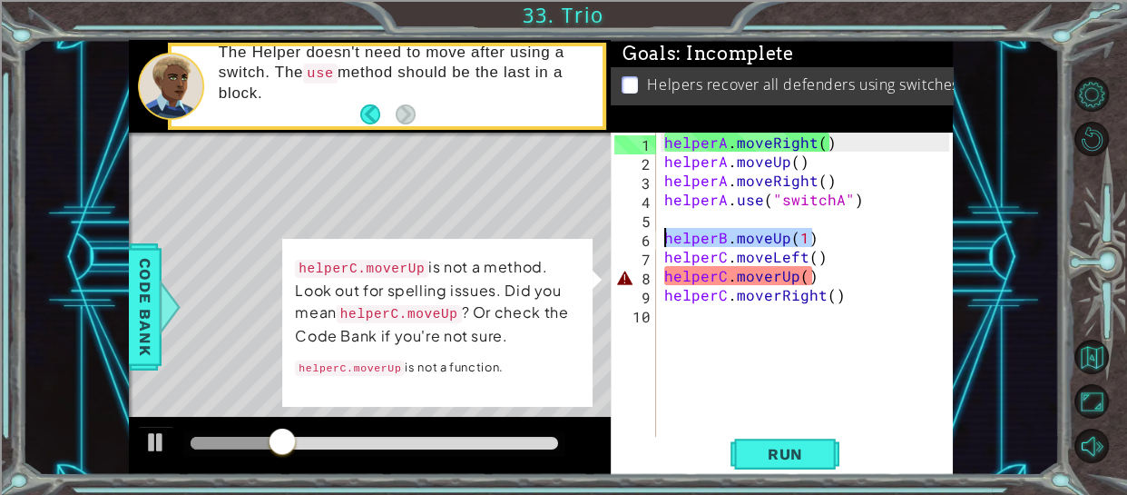
drag, startPoint x: 818, startPoint y: 238, endPoint x: 662, endPoint y: 234, distance: 155.2
click at [662, 234] on div "helperA . moveRight ( ) helperA . moveUp ( ) helperA . moveRight ( ) helperA . …" at bounding box center [810, 303] width 299 height 343
type textarea "helperB.moveUp(1)"
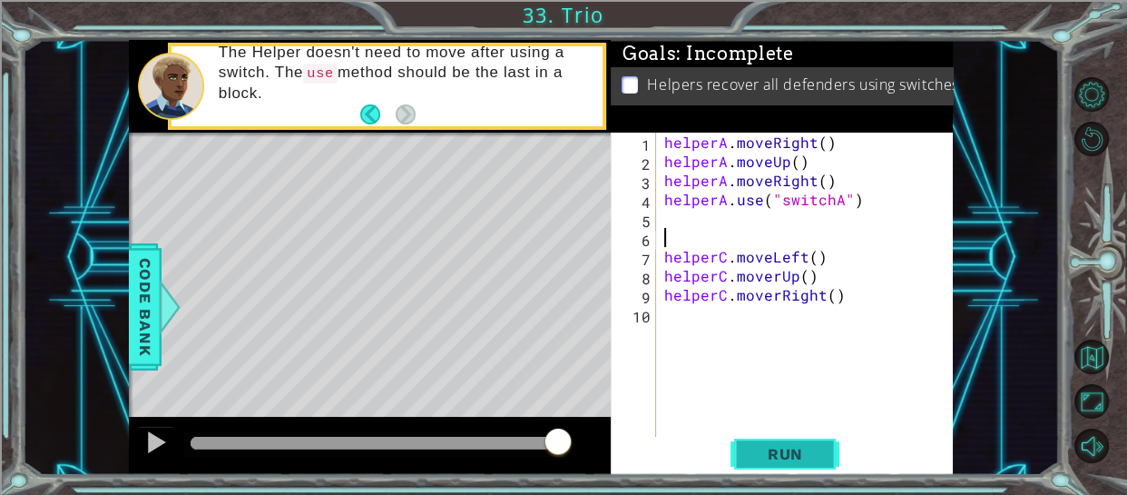
click at [796, 461] on span "Run" at bounding box center [786, 454] width 72 height 18
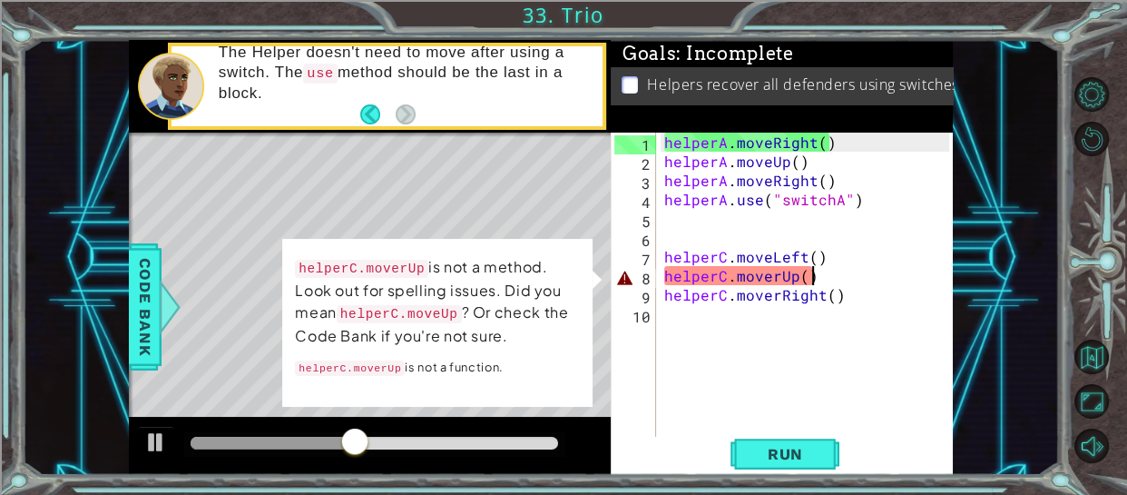
click at [817, 277] on div "helperA . moveRight ( ) helperA . moveUp ( ) helperA . moveRight ( ) helperA . …" at bounding box center [810, 303] width 299 height 343
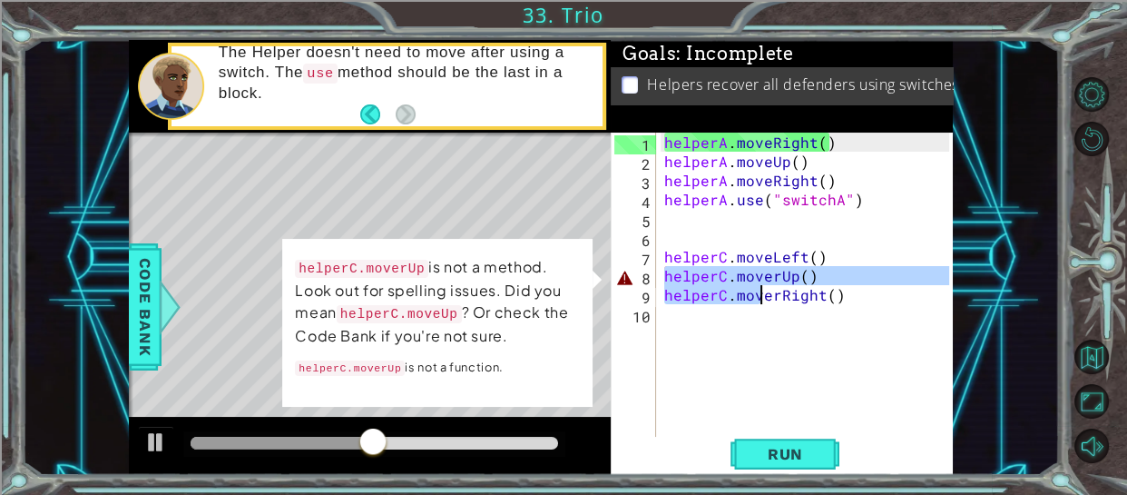
drag, startPoint x: 662, startPoint y: 274, endPoint x: 760, endPoint y: 286, distance: 98.7
click at [760, 286] on div "helperA . moveRight ( ) helperA . moveUp ( ) helperA . moveRight ( ) helperA . …" at bounding box center [810, 303] width 299 height 343
click at [775, 274] on div "helperA . moveRight ( ) helperA . moveUp ( ) helperA . moveRight ( ) helperA . …" at bounding box center [805, 284] width 289 height 305
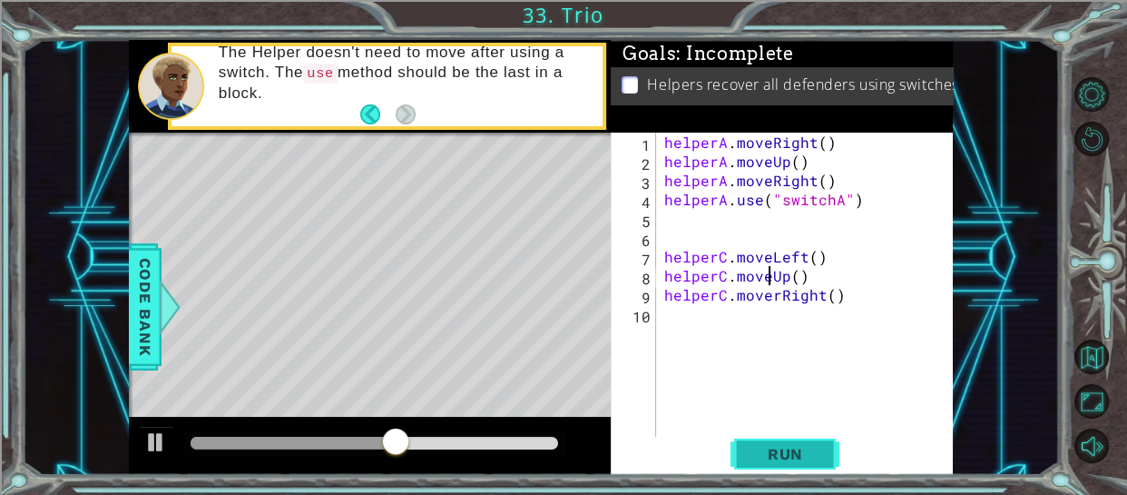
click at [799, 453] on span "Run" at bounding box center [786, 454] width 72 height 18
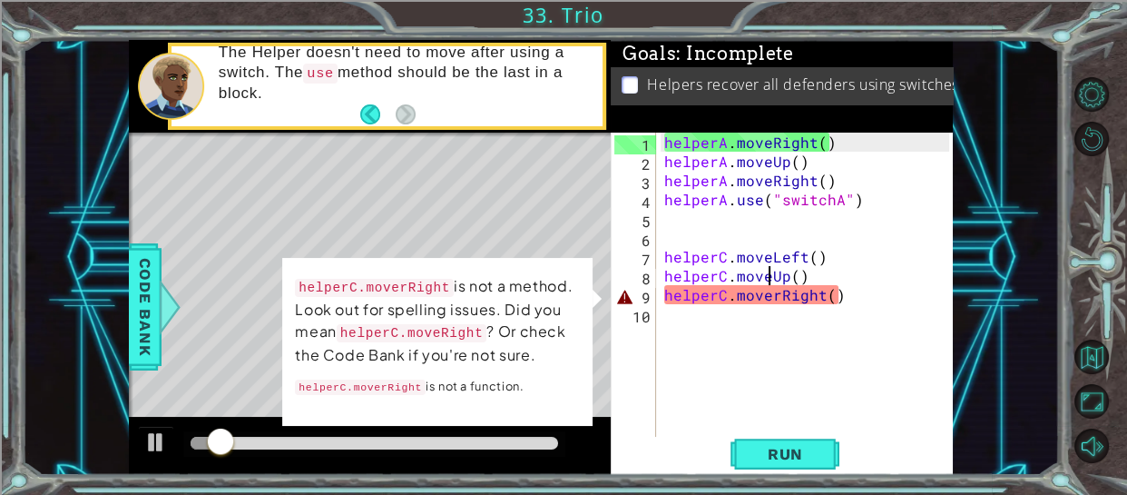
click at [777, 292] on div "helperA . moveRight ( ) helperA . moveUp ( ) helperA . moveRight ( ) helperA . …" at bounding box center [810, 303] width 299 height 343
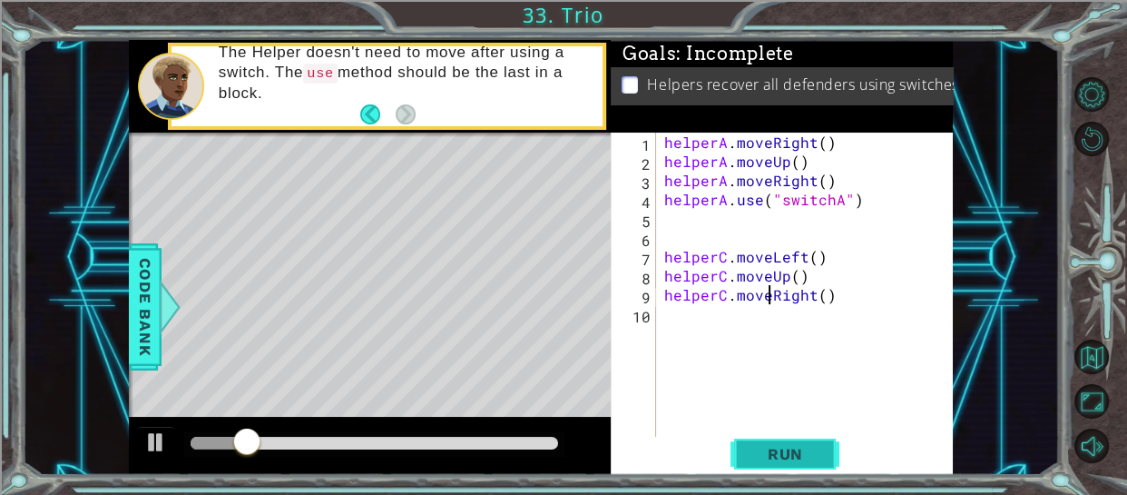
click at [809, 456] on span "Run" at bounding box center [786, 454] width 72 height 18
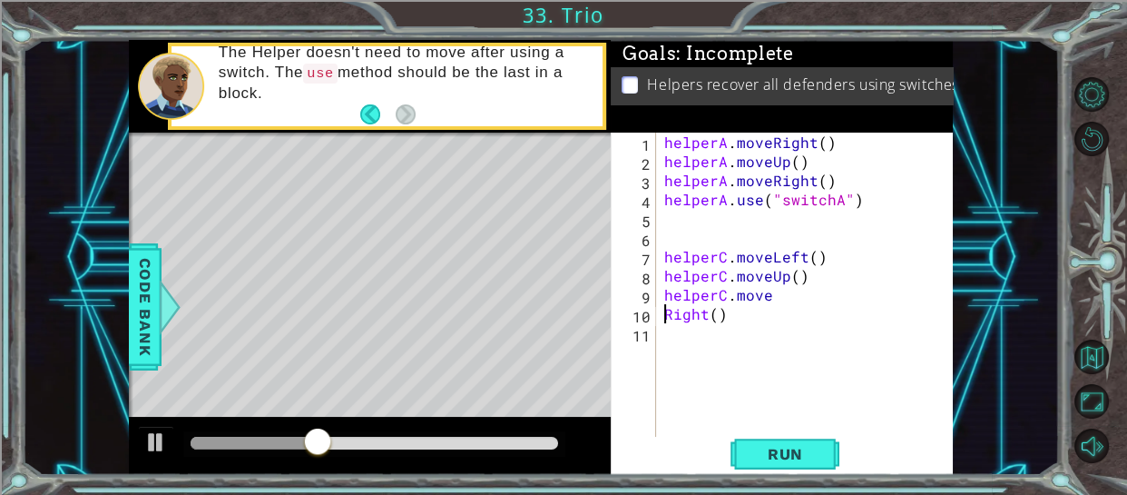
click at [769, 294] on div "helperA . moveRight ( ) helperA . moveUp ( ) helperA . moveRight ( ) helperA . …" at bounding box center [810, 303] width 299 height 343
click at [798, 443] on button "Run" at bounding box center [784, 453] width 109 height 34
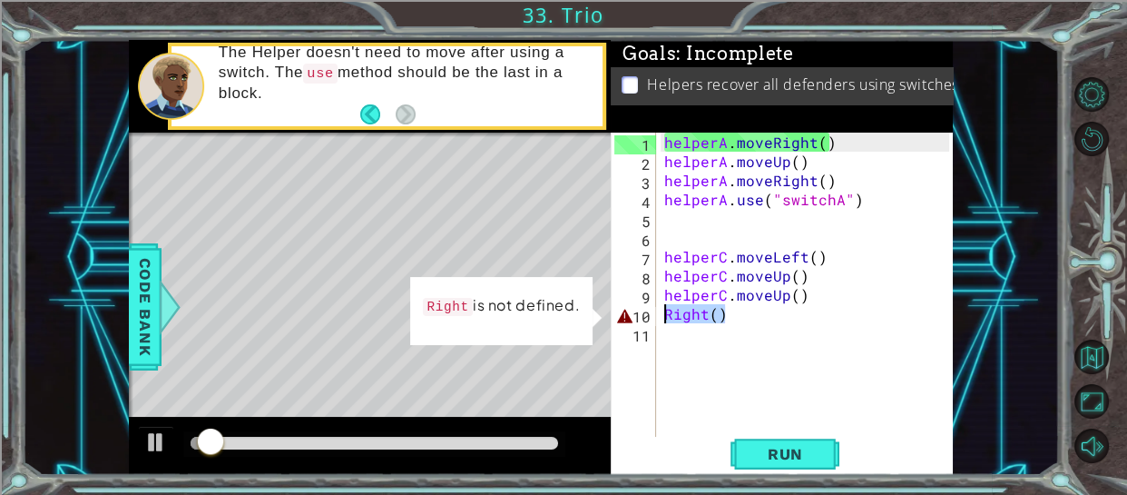
drag, startPoint x: 729, startPoint y: 307, endPoint x: 656, endPoint y: 309, distance: 72.6
click at [656, 309] on div "helperC.moveUp() 1 2 3 4 5 6 7 8 9 10 11 helperA . moveRight ( ) helperA . move…" at bounding box center [780, 284] width 339 height 305
type textarea "Right()"
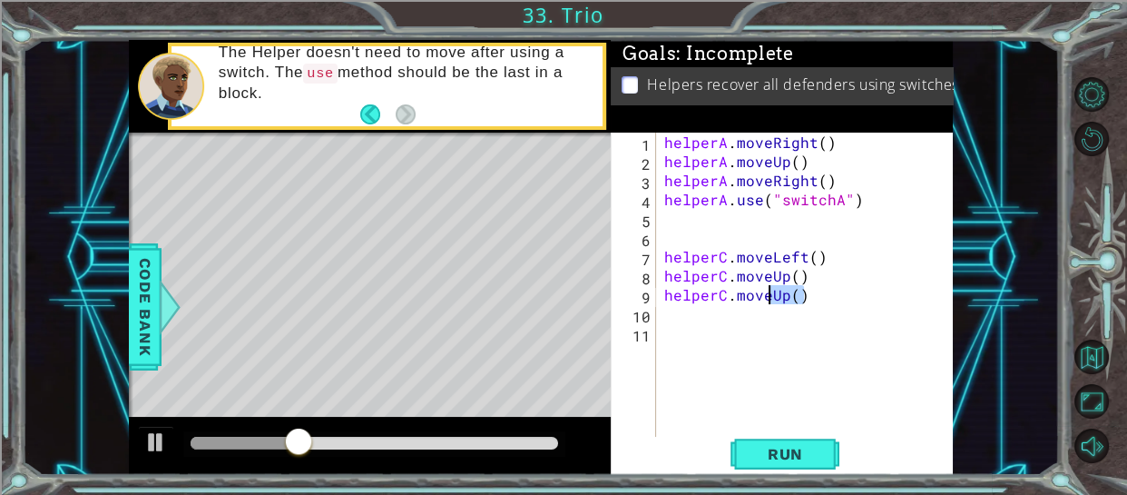
drag, startPoint x: 815, startPoint y: 297, endPoint x: 769, endPoint y: 296, distance: 46.3
click at [769, 296] on div "helperA . moveRight ( ) helperA . moveUp ( ) helperA . moveRight ( ) helperA . …" at bounding box center [810, 303] width 299 height 343
type textarea "helperC.moveRight()"
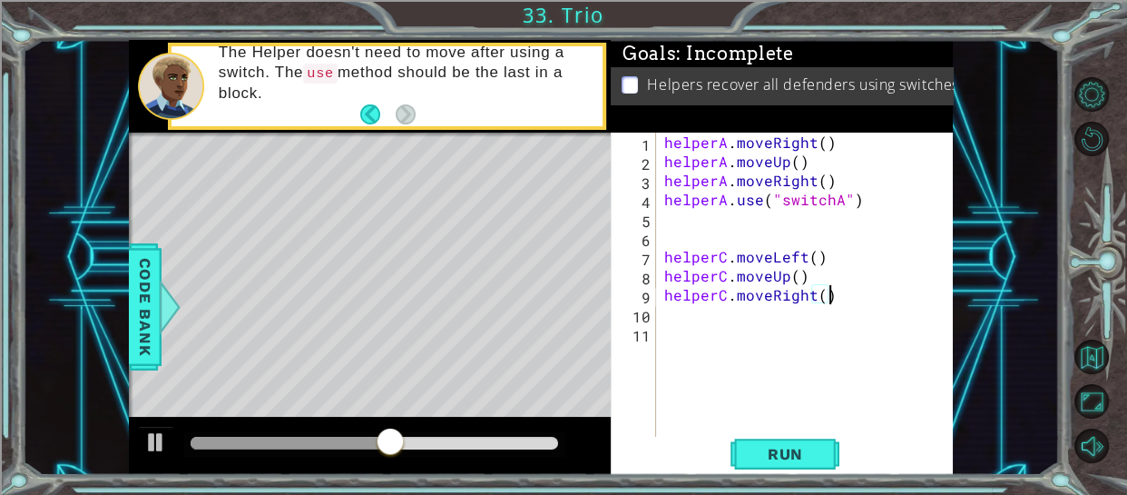
click at [671, 319] on div "helperA . moveRight ( ) helperA . moveUp ( ) helperA . moveRight ( ) helperA . …" at bounding box center [810, 303] width 299 height 343
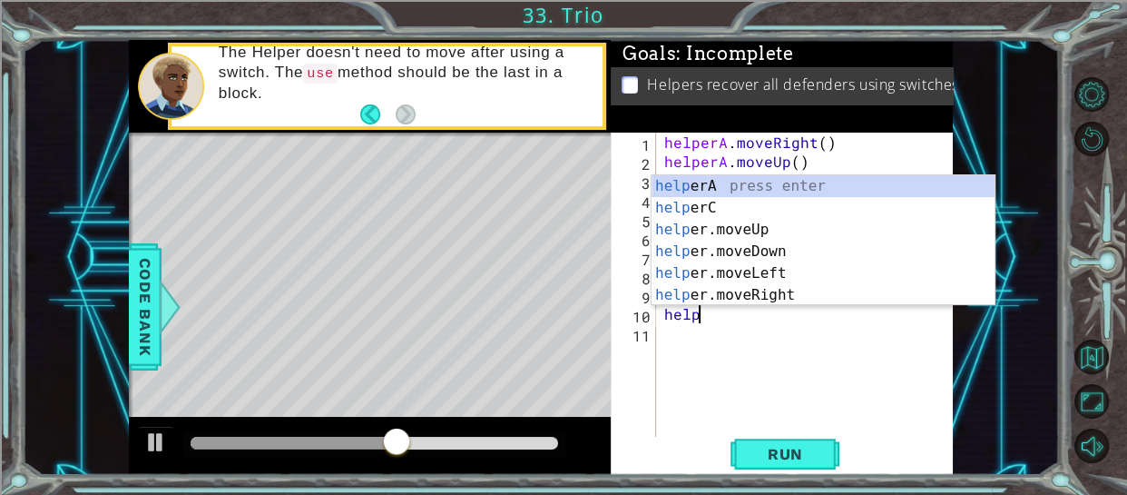
scroll to position [0, 1]
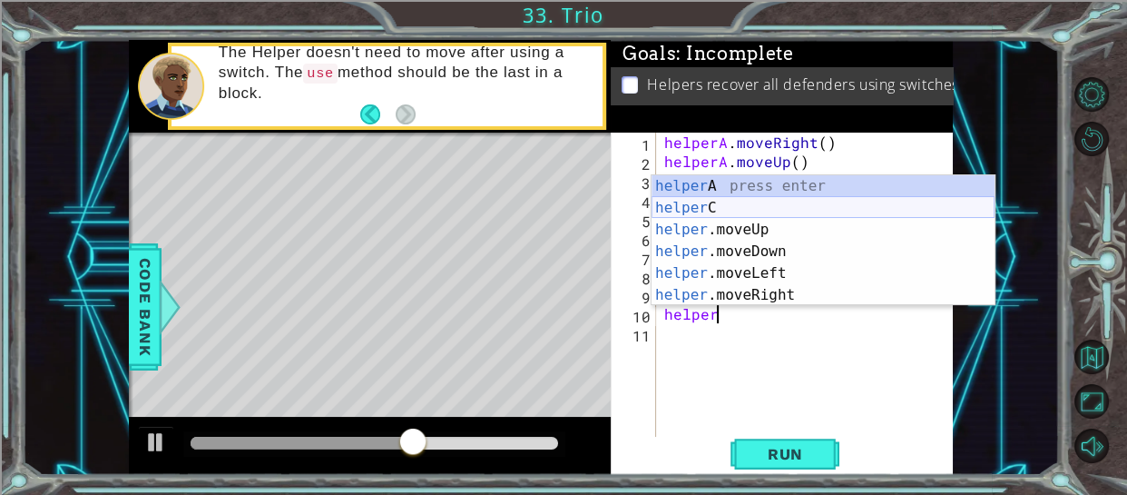
click at [685, 201] on div "helper A press enter helper C press enter helper .moveUp press enter helper .mo…" at bounding box center [823, 262] width 343 height 174
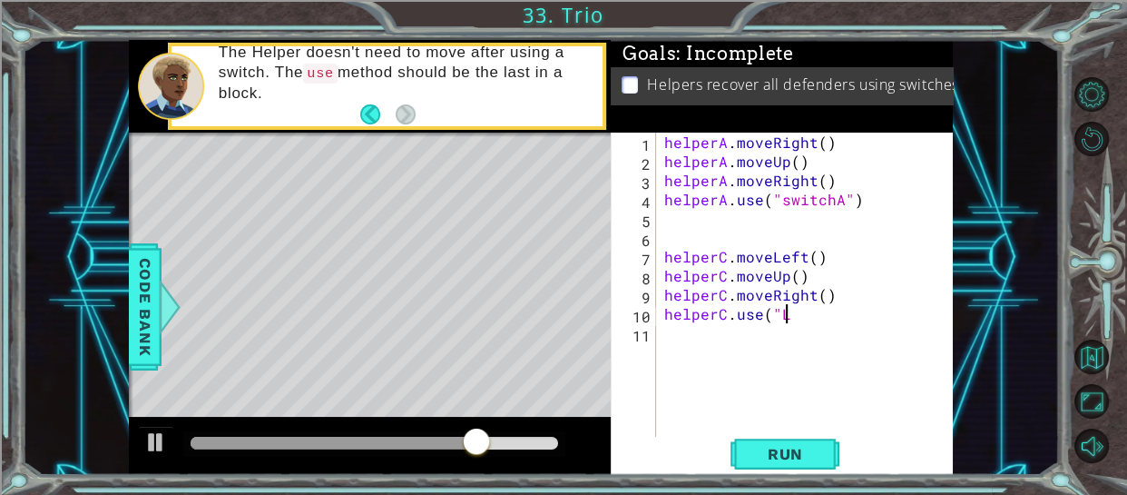
scroll to position [0, 6]
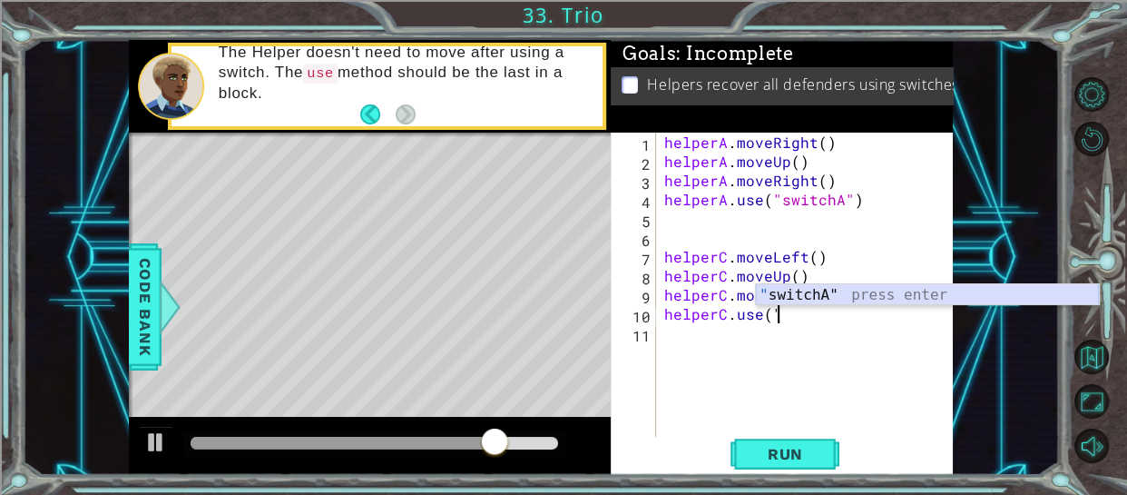
click at [808, 288] on div "" switchA" press enter" at bounding box center [927, 316] width 343 height 65
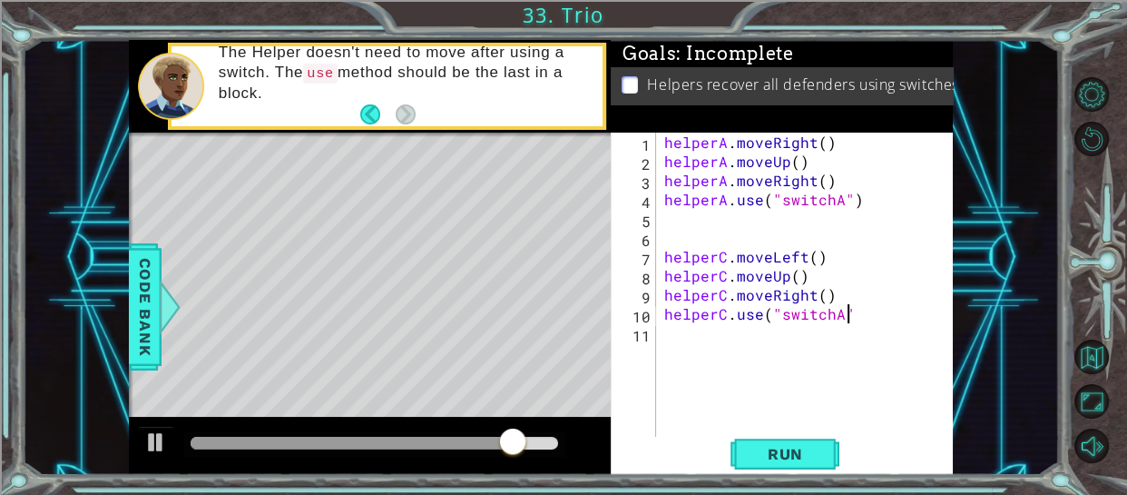
click at [838, 314] on div "helperA . moveRight ( ) helperA . moveUp ( ) helperA . moveRight ( ) helperA . …" at bounding box center [810, 303] width 299 height 343
type textarea "helperC.use("switchC")"
click at [811, 460] on span "Run" at bounding box center [786, 454] width 72 height 18
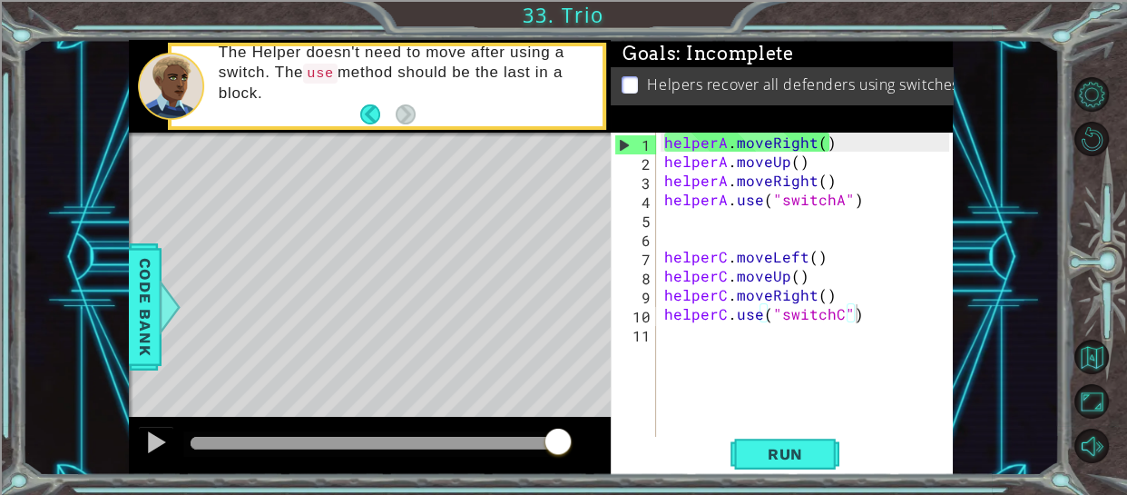
click at [949, 294] on div "helperC.use("switchC") 1 2 3 4 5 6 7 8 9 10 11 helperA . moveRight ( ) helperA …" at bounding box center [782, 303] width 342 height 342
drag, startPoint x: 949, startPoint y: 300, endPoint x: 951, endPoint y: 323, distance: 22.8
click at [951, 323] on div "helperC.use("switchC") 1 2 3 4 5 6 7 8 9 10 11 helperA . moveRight ( ) helperA …" at bounding box center [782, 303] width 342 height 342
click at [661, 238] on div "helperA . moveRight ( ) helperA . moveUp ( ) helperA . moveRight ( ) helperA . …" at bounding box center [810, 303] width 299 height 343
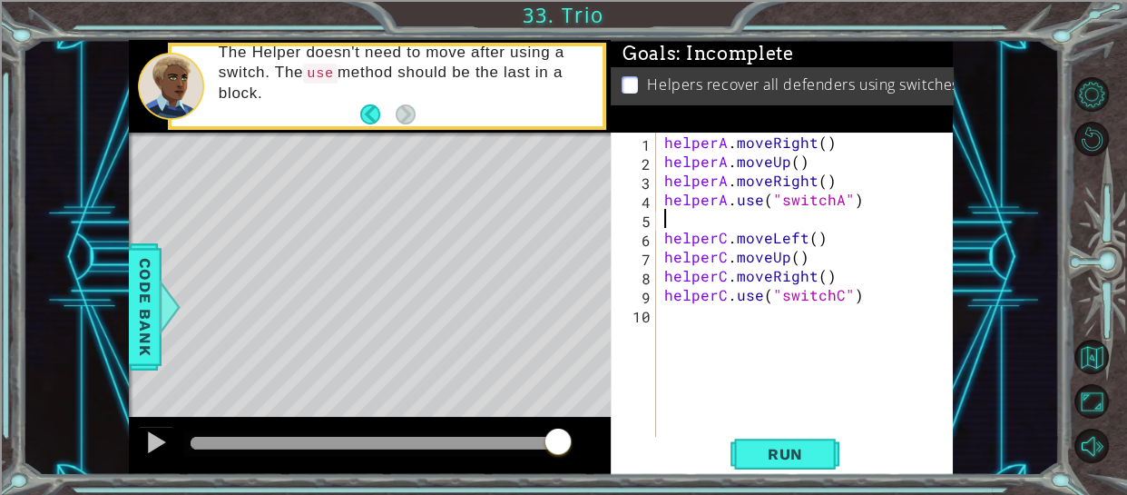
type textarea "helperA.use("switchA")"
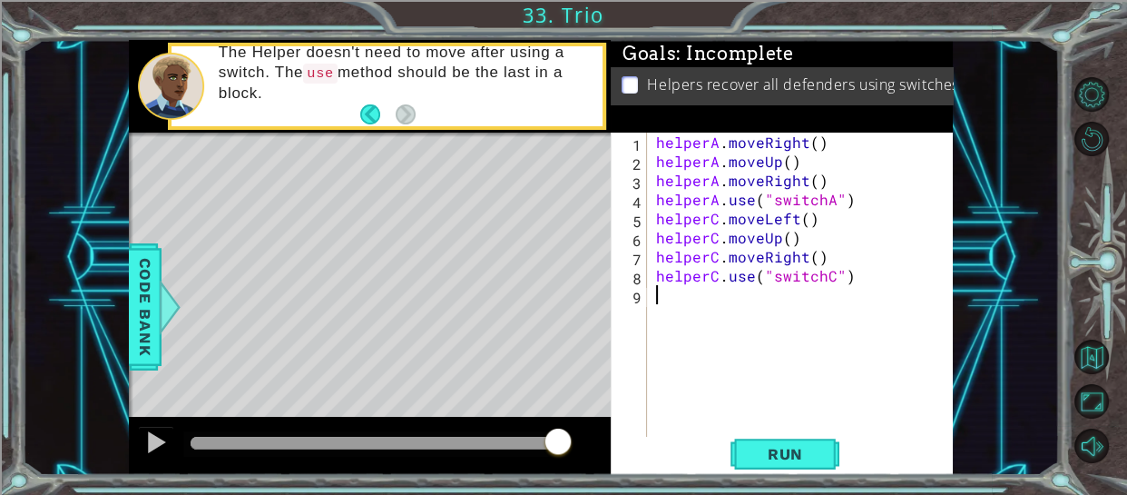
click at [655, 299] on div "helperA . moveRight ( ) helperA . moveUp ( ) helperA . moveRight ( ) helperA . …" at bounding box center [805, 303] width 307 height 343
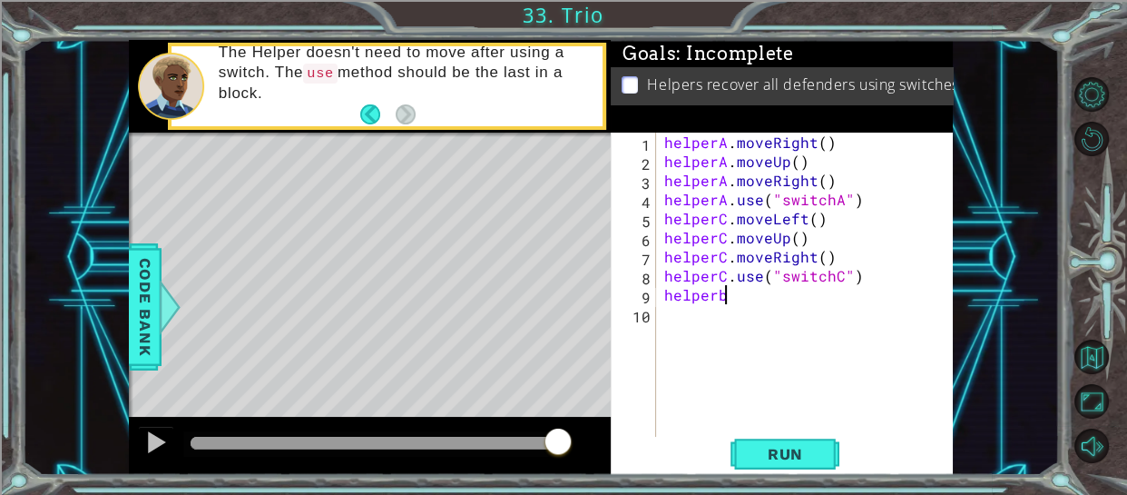
scroll to position [0, 2]
click at [154, 440] on div at bounding box center [156, 442] width 24 height 24
click at [154, 440] on button at bounding box center [156, 444] width 36 height 37
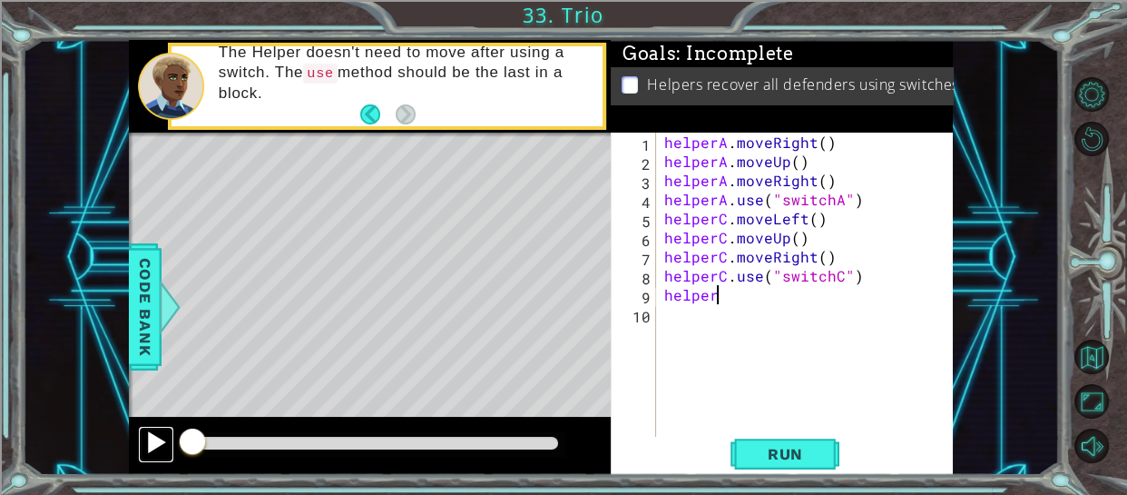
click at [154, 440] on div at bounding box center [156, 442] width 24 height 24
drag, startPoint x: 188, startPoint y: 440, endPoint x: 142, endPoint y: 431, distance: 47.2
click at [152, 399] on div "methods helper moveUp() moveDown() moveLeft() moveRight() use(thing) Code Bank …" at bounding box center [541, 257] width 824 height 435
click at [153, 439] on div at bounding box center [156, 442] width 24 height 24
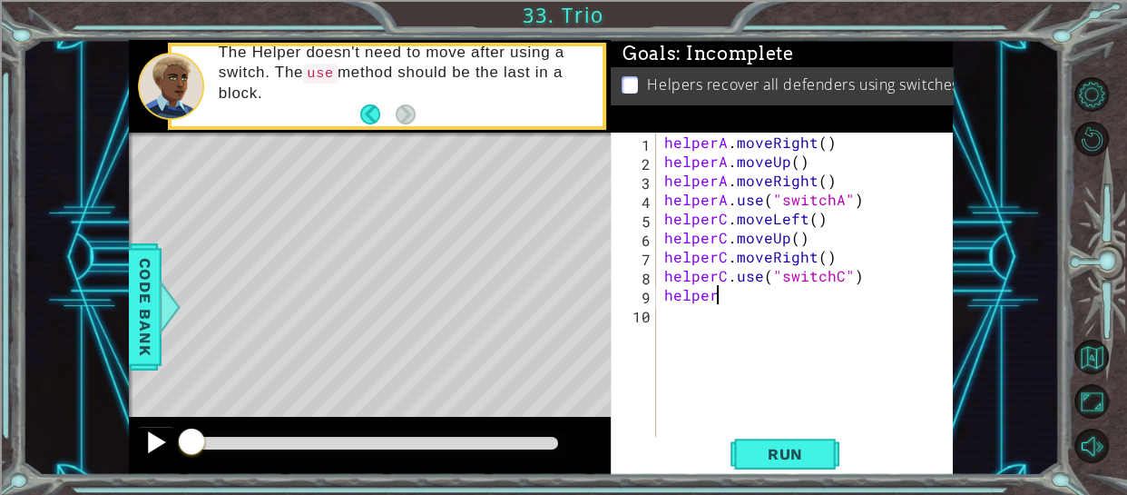
drag, startPoint x: 191, startPoint y: 438, endPoint x: 144, endPoint y: 432, distance: 47.6
click at [146, 438] on div at bounding box center [156, 442] width 24 height 24
drag, startPoint x: 189, startPoint y: 440, endPoint x: 9, endPoint y: 431, distance: 179.9
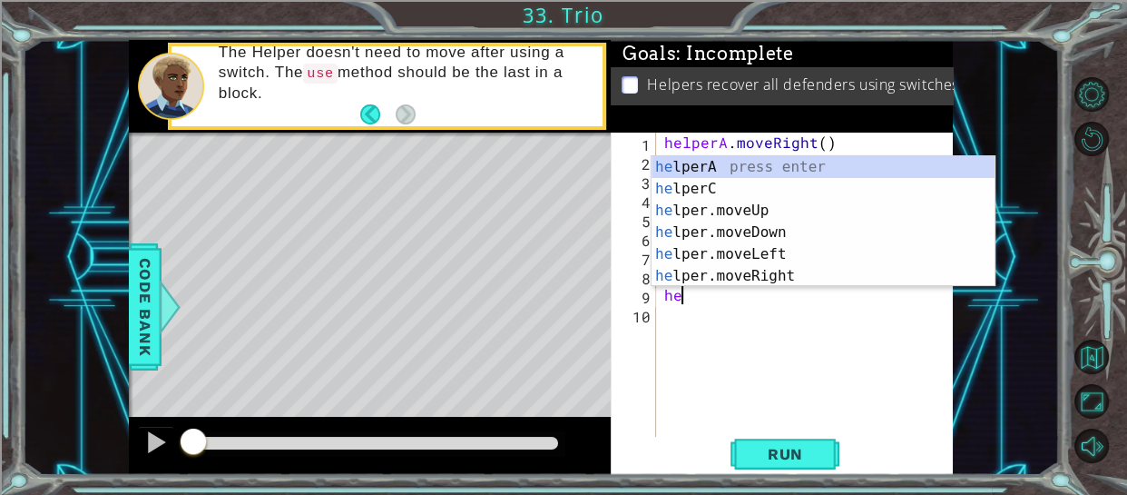
scroll to position [0, 0]
type textarea "h"
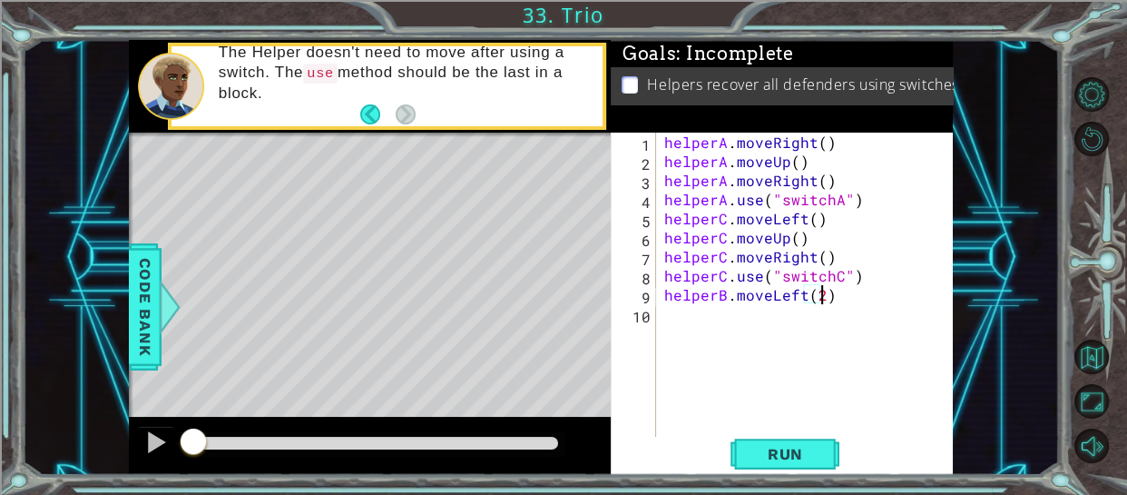
scroll to position [0, 9]
type textarea "helperB.moveLeft(2)"
click at [792, 467] on button "Run" at bounding box center [784, 453] width 109 height 34
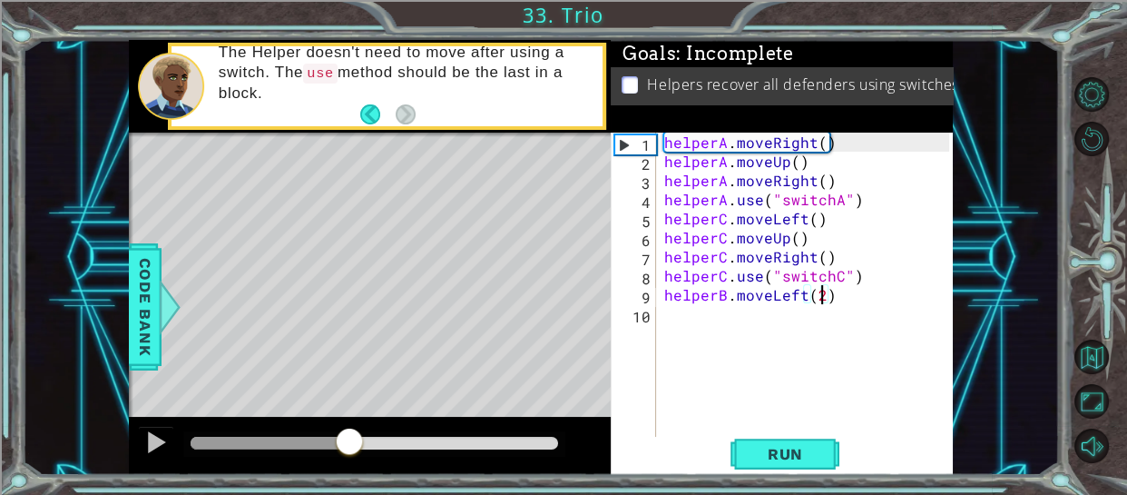
drag, startPoint x: 196, startPoint y: 447, endPoint x: 349, endPoint y: 425, distance: 155.0
click at [349, 425] on div at bounding box center [370, 446] width 482 height 58
click at [675, 330] on div "helperA . moveRight ( ) helperA . moveUp ( ) helperA . moveRight ( ) helperA . …" at bounding box center [810, 303] width 299 height 343
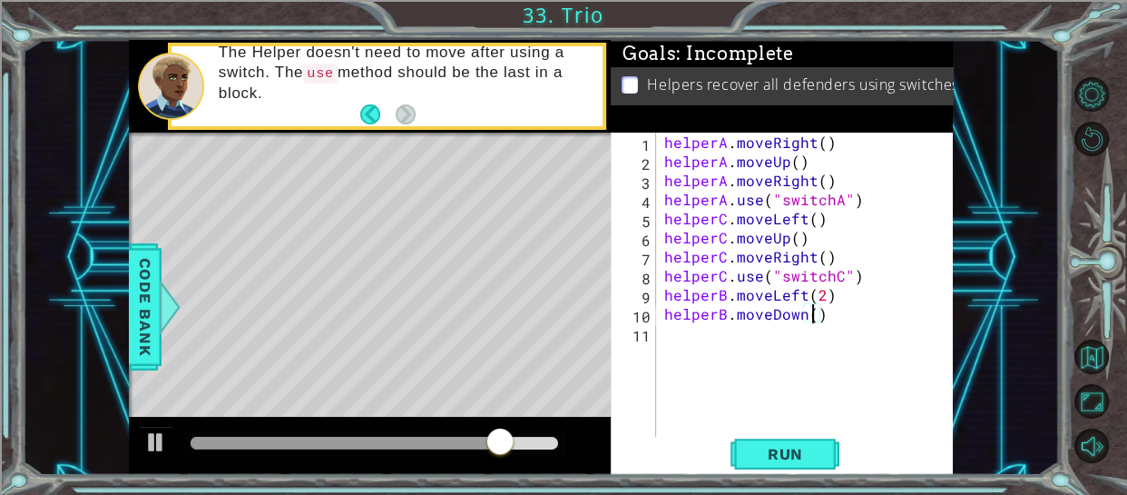
type textarea "helperB.moveDown(1)"
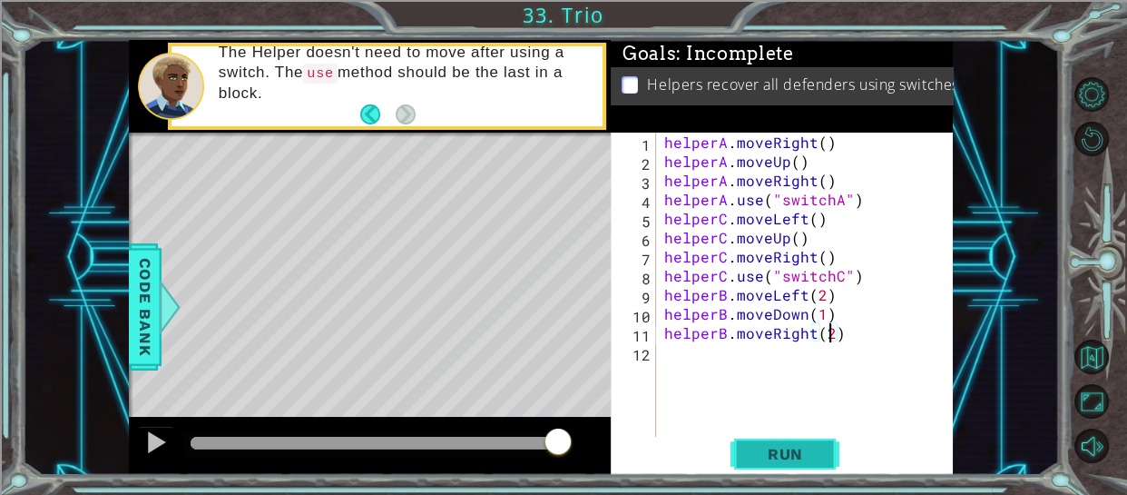
type textarea "helperB.moveRight(2)"
click at [783, 468] on button "Run" at bounding box center [784, 453] width 109 height 34
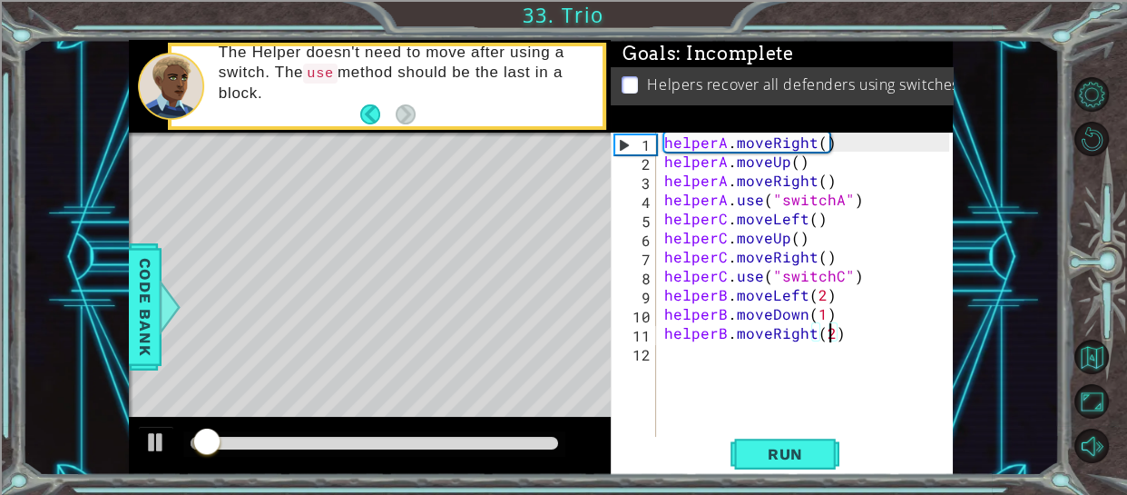
click at [682, 357] on div "helperA . moveRight ( ) helperA . moveUp ( ) helperA . moveRight ( ) helperA . …" at bounding box center [810, 303] width 299 height 343
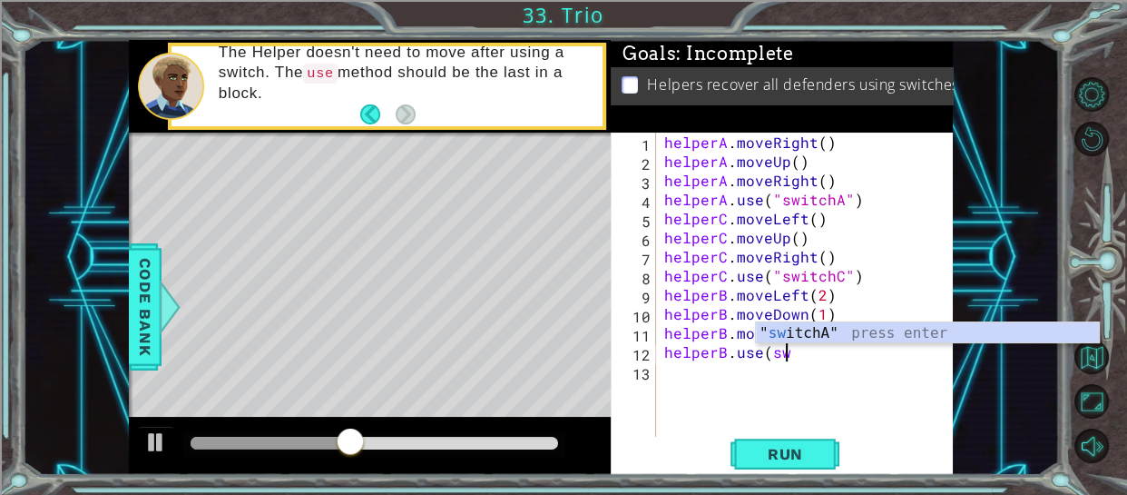
scroll to position [0, 6]
click at [936, 326] on div "" sw itchA" press enter" at bounding box center [927, 354] width 343 height 65
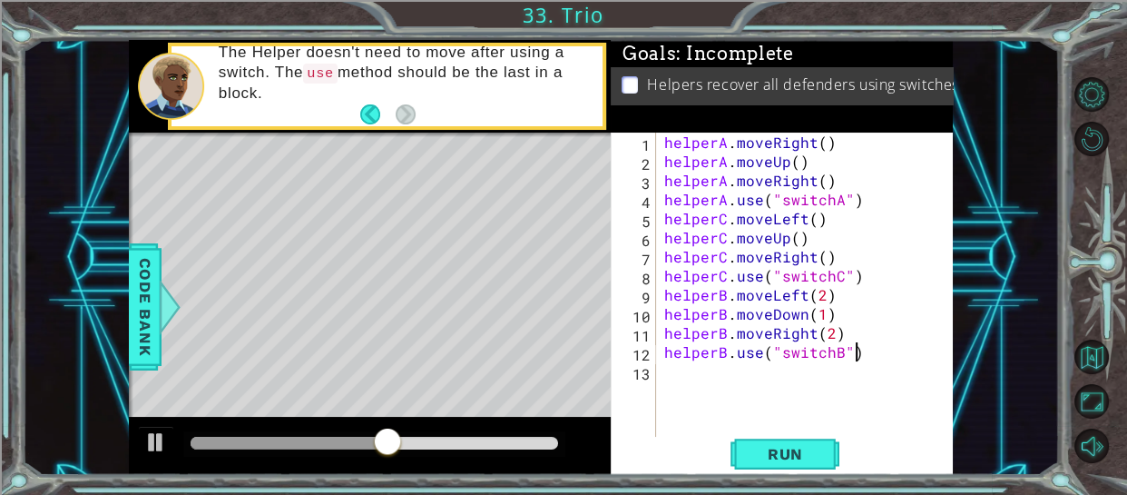
scroll to position [0, 11]
type textarea "helperB.use("switchB")"
click at [795, 457] on span "Run" at bounding box center [786, 454] width 72 height 18
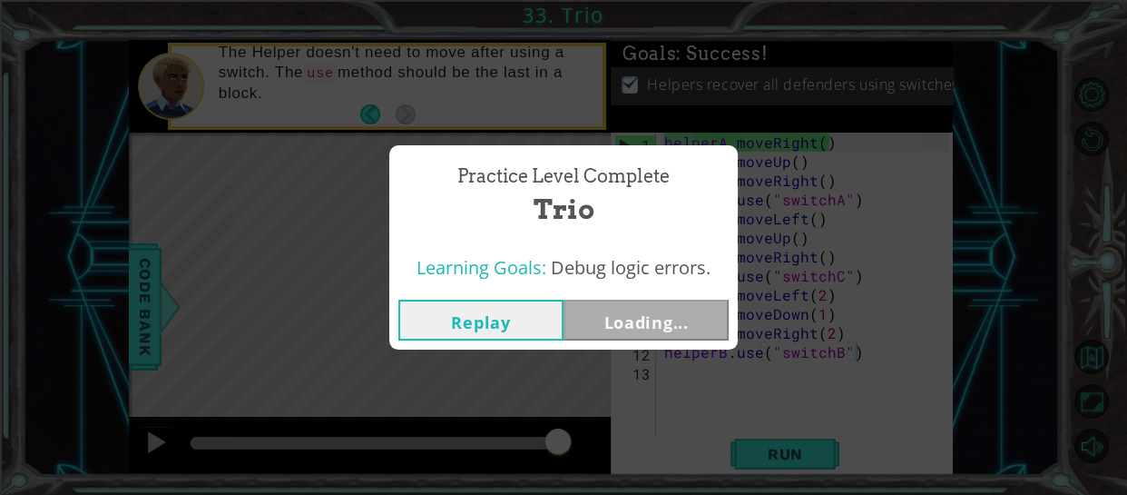
drag, startPoint x: 212, startPoint y: 437, endPoint x: 658, endPoint y: 467, distance: 446.6
click at [658, 467] on body "1 ההההההההההההההההההההההההההההההההההההההההההההההההההההההההההההההההההההההההההההה…" at bounding box center [563, 247] width 1127 height 495
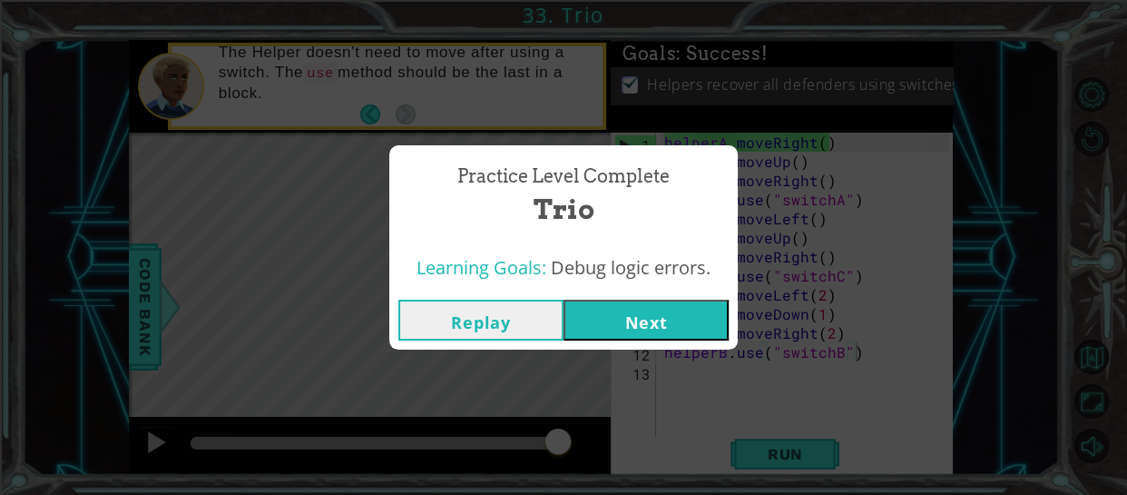
click at [640, 321] on button "Next" at bounding box center [646, 319] width 165 height 41
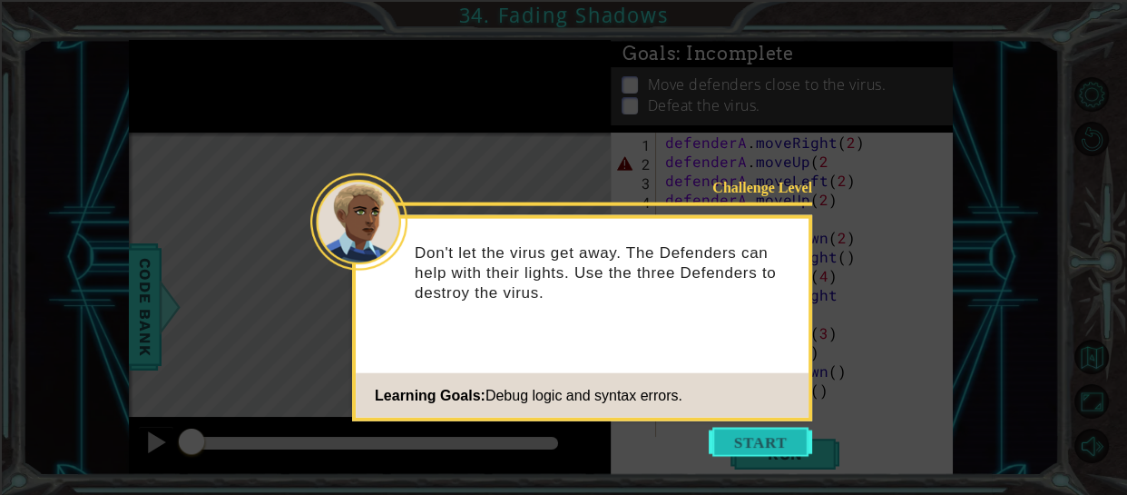
click at [788, 446] on button "Start" at bounding box center [760, 441] width 103 height 29
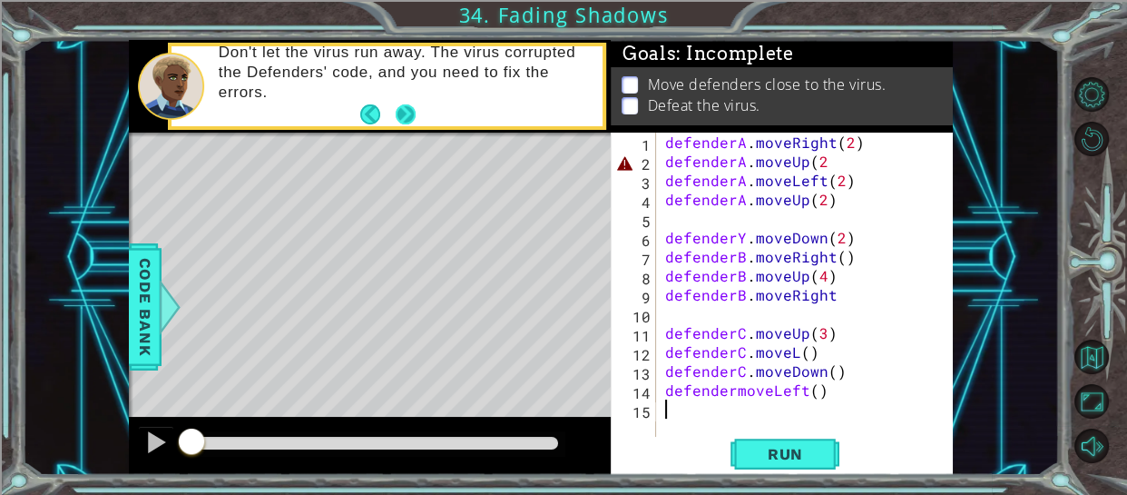
click at [407, 113] on button "Next" at bounding box center [406, 114] width 28 height 28
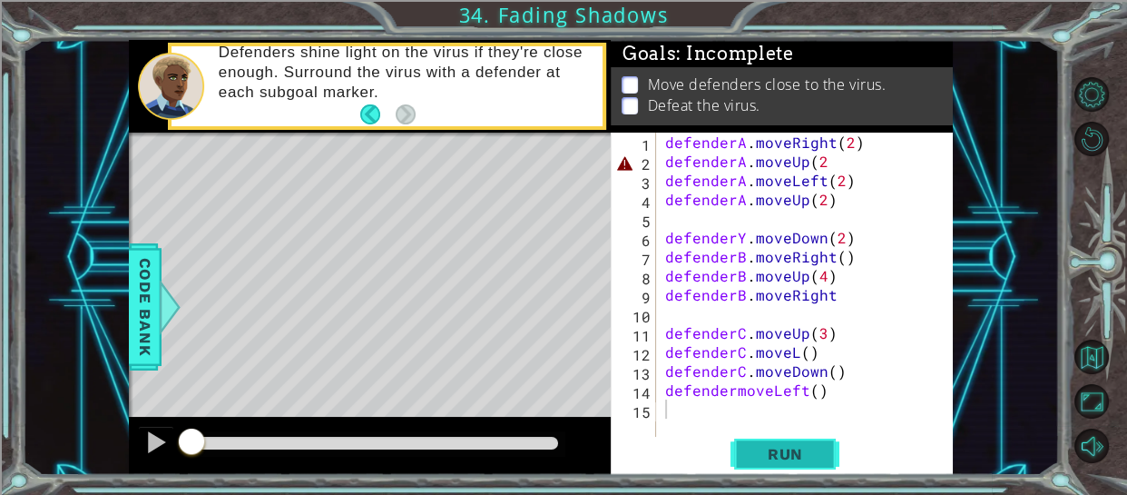
click at [789, 450] on span "Run" at bounding box center [786, 454] width 72 height 18
click at [820, 161] on div "defenderA . moveRight ( 2 ) defenderA . moveUp ( 2 defenderA . moveLeft ( 2 ) d…" at bounding box center [811, 303] width 298 height 343
click at [782, 449] on span "Run" at bounding box center [786, 454] width 72 height 18
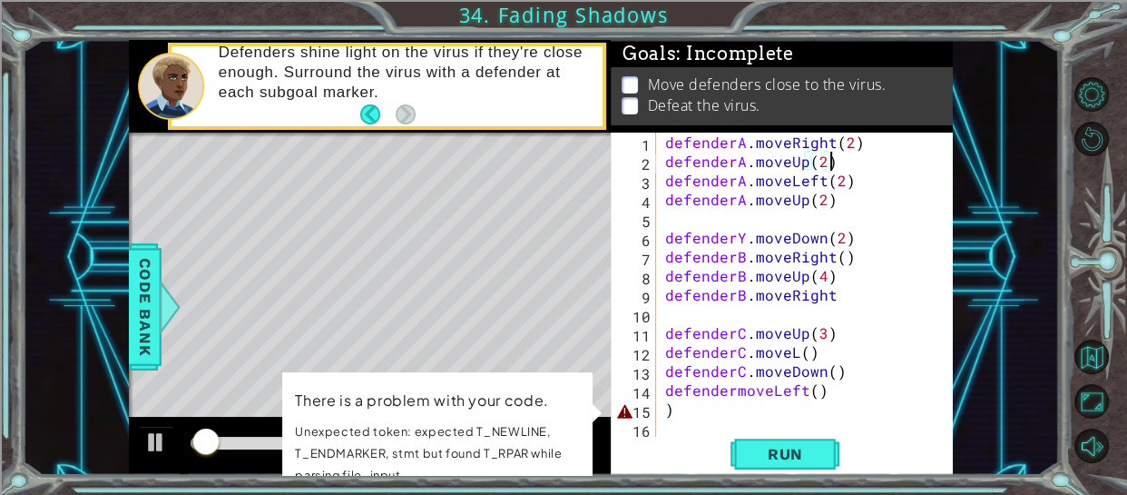
click at [714, 407] on div "defenderA . moveRight ( 2 ) defenderA . moveUp ( 2 ) defenderA . moveLeft ( 2 )…" at bounding box center [811, 303] width 298 height 343
type textarea ")"
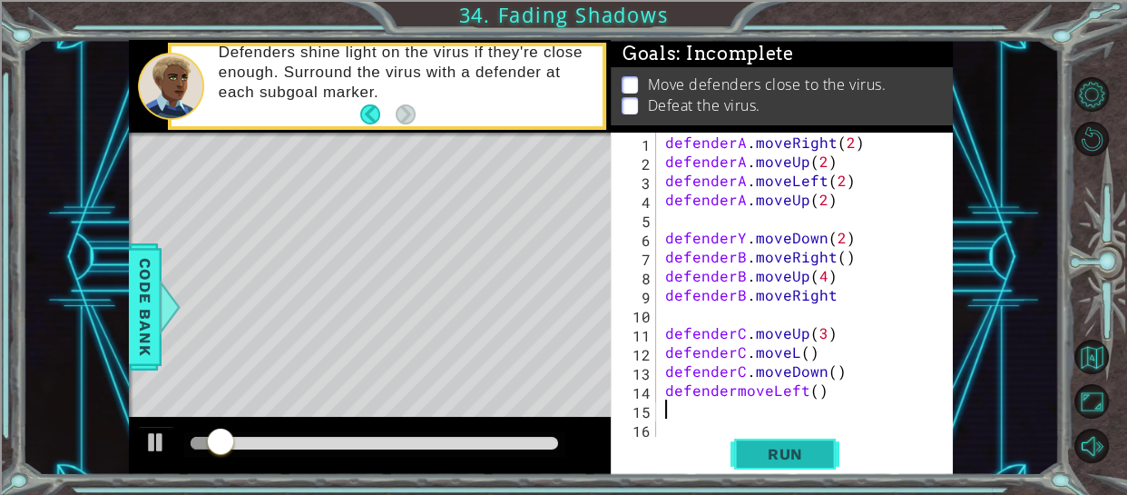
click at [810, 451] on span "Run" at bounding box center [786, 454] width 72 height 18
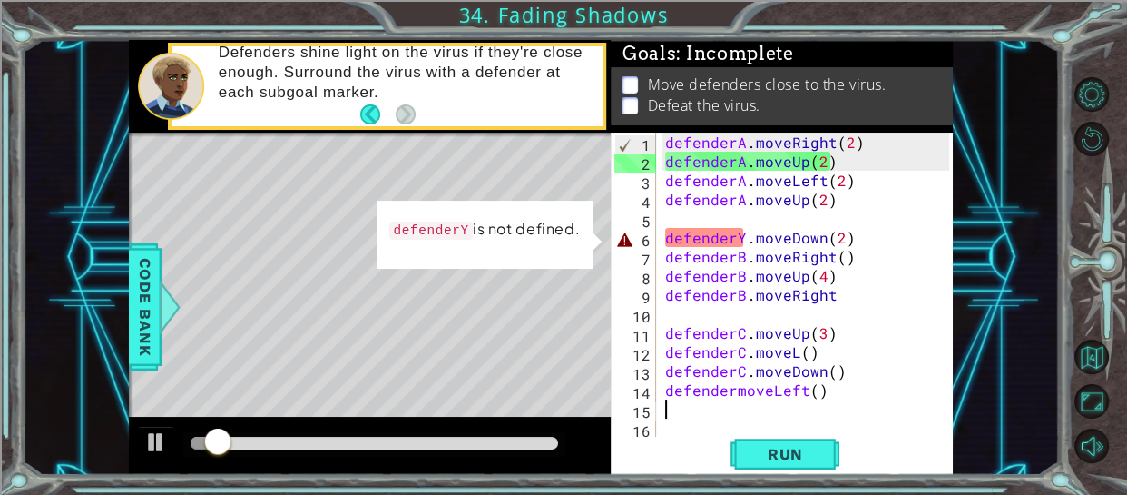
click at [742, 237] on div "defenderA . moveRight ( 2 ) defenderA . moveUp ( 2 ) defenderA . moveLeft ( 2 )…" at bounding box center [811, 303] width 298 height 343
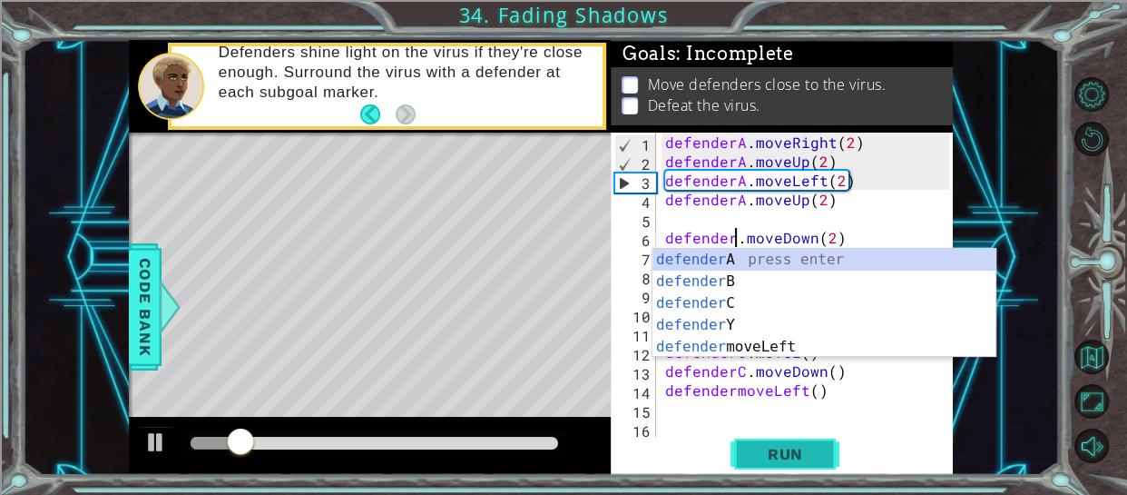
click at [777, 461] on span "Run" at bounding box center [786, 454] width 72 height 18
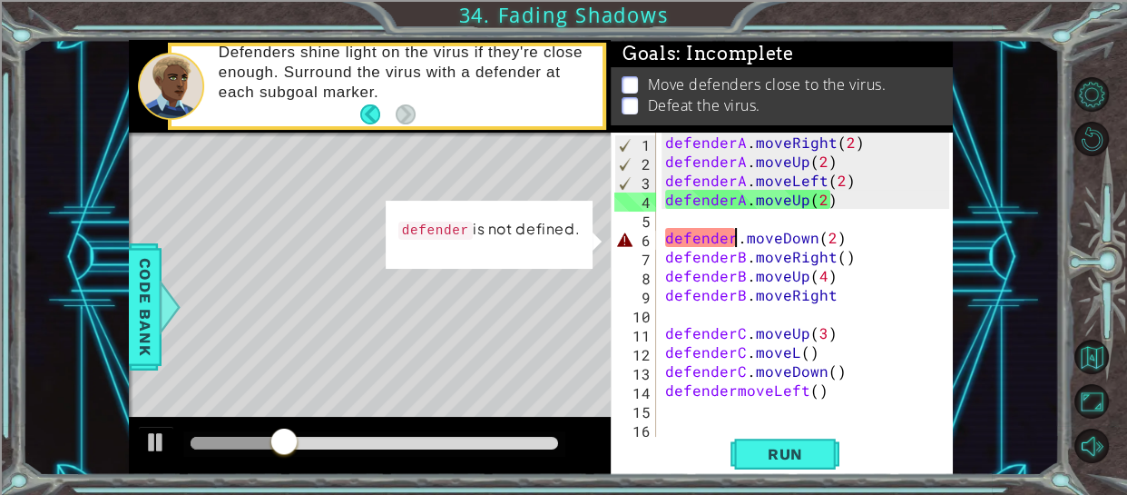
scroll to position [0, 4]
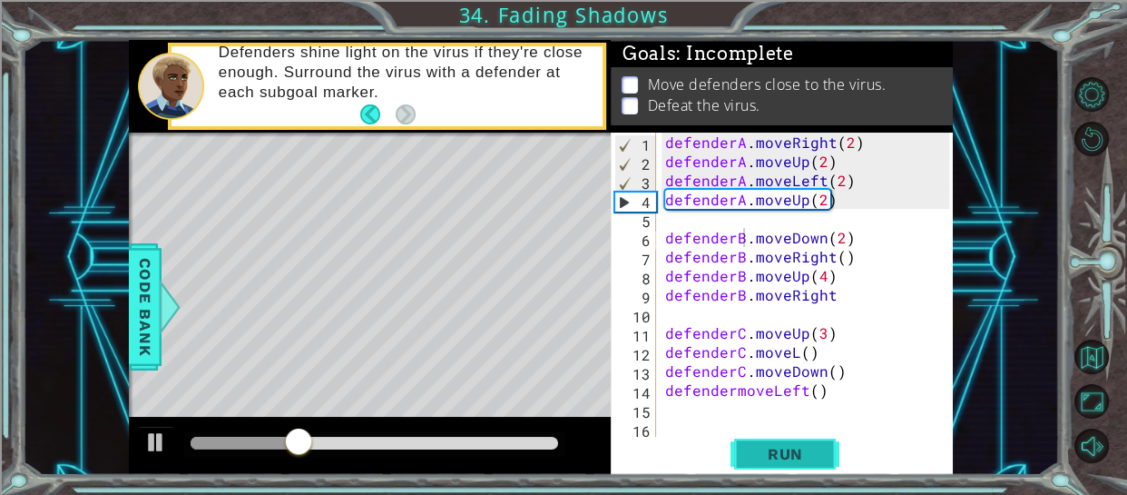
click at [783, 451] on span "Run" at bounding box center [786, 454] width 72 height 18
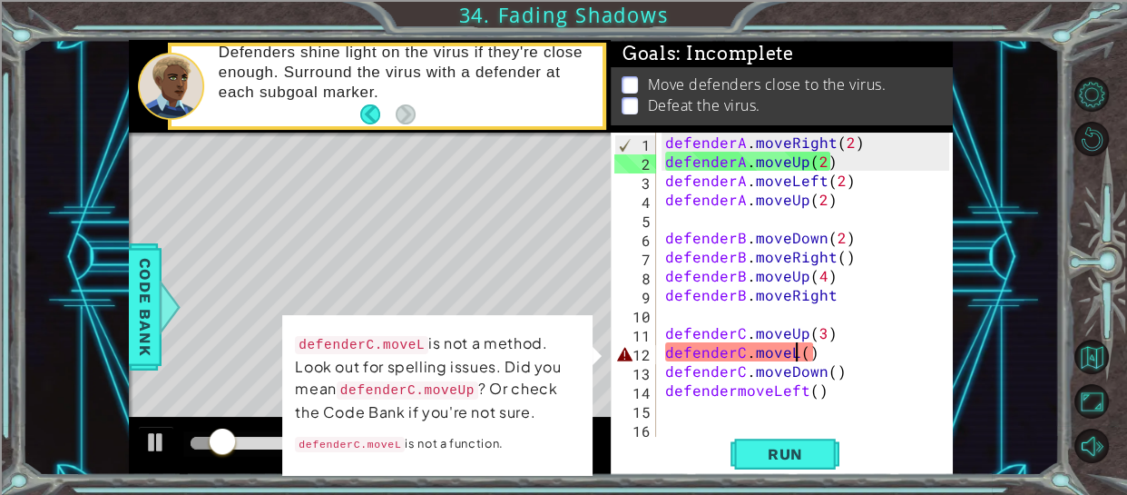
click at [792, 352] on div "defenderA . moveRight ( 2 ) defenderA . moveUp ( 2 ) defenderA . moveLeft ( 2 )…" at bounding box center [811, 303] width 298 height 343
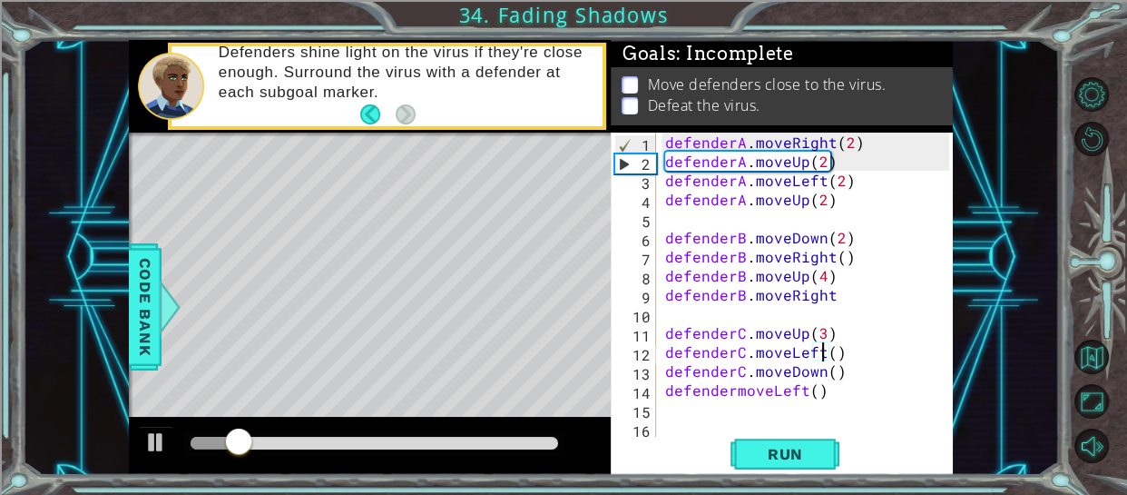
scroll to position [0, 9]
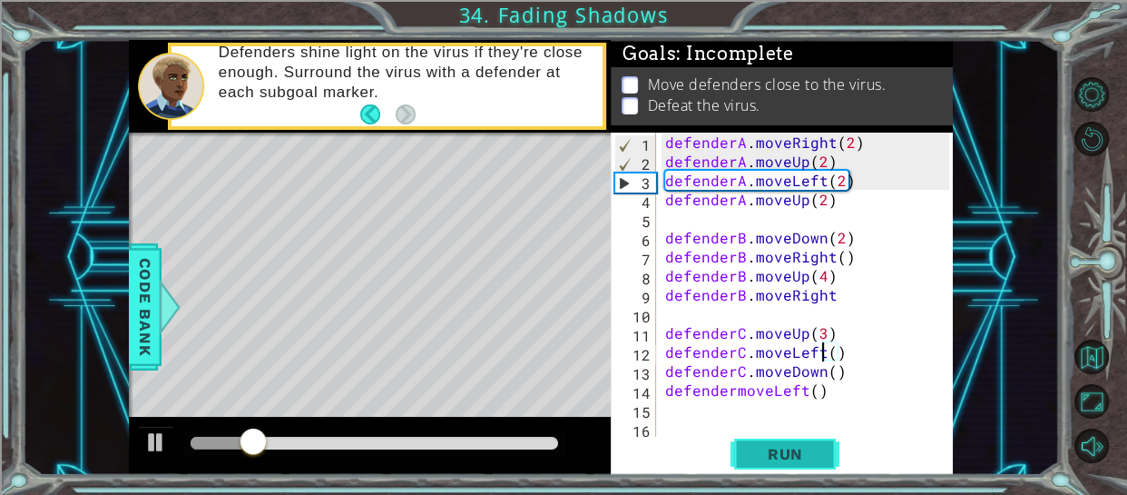
click at [785, 451] on span "Run" at bounding box center [786, 454] width 72 height 18
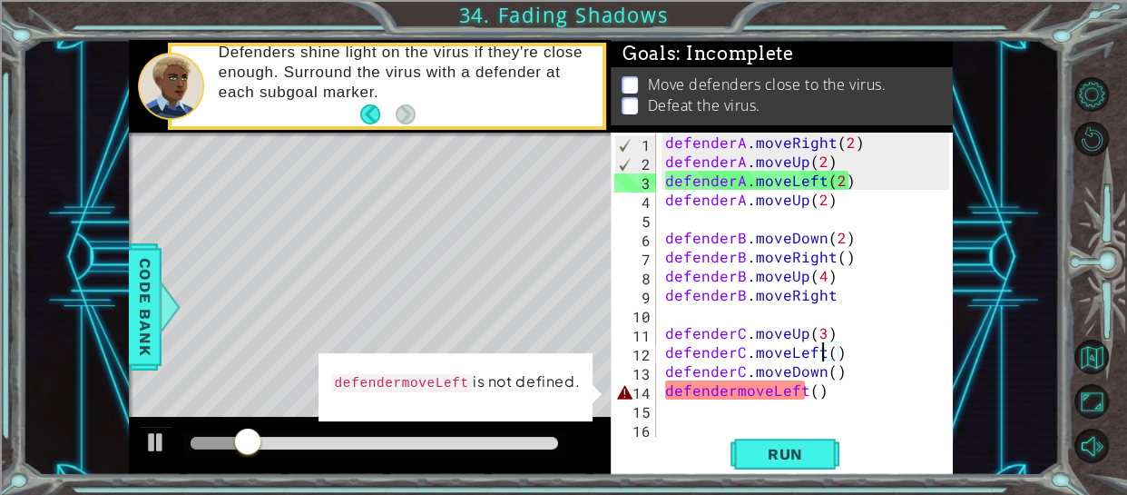
click at [732, 387] on div "defenderA . moveRight ( 2 ) defenderA . moveUp ( 2 ) defenderA . moveLeft ( 2 )…" at bounding box center [811, 303] width 298 height 343
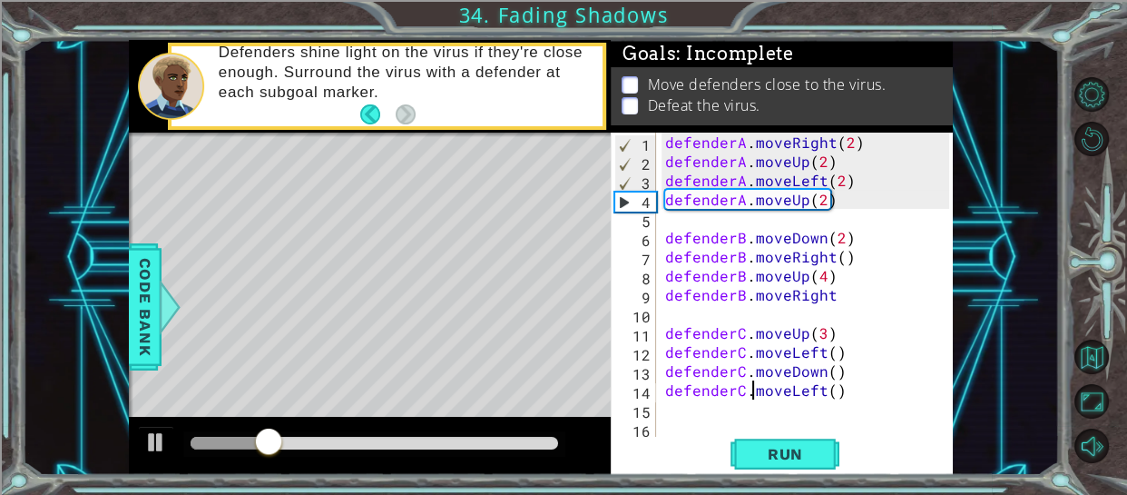
scroll to position [0, 5]
type textarea "defenderC.moveLeft()"
click at [812, 450] on span "Run" at bounding box center [786, 454] width 72 height 18
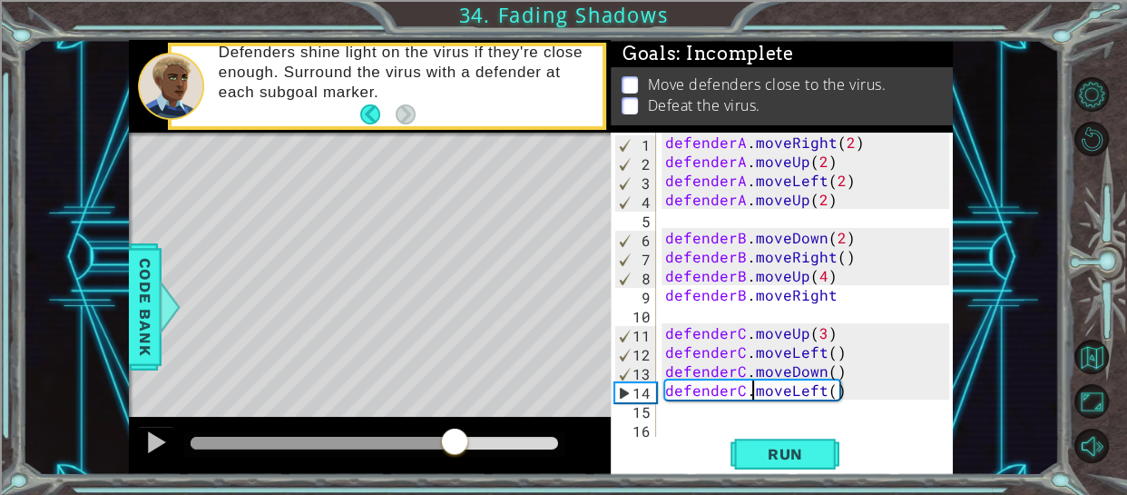
click at [455, 407] on div "methods defender moveUp() moveDown() moveLeft() moveRight() Code Bank Defenders…" at bounding box center [541, 257] width 824 height 435
click at [666, 414] on div "defenderA . moveRight ( 2 ) defenderA . moveUp ( 2 ) defenderA . moveLeft ( 2 )…" at bounding box center [811, 303] width 298 height 343
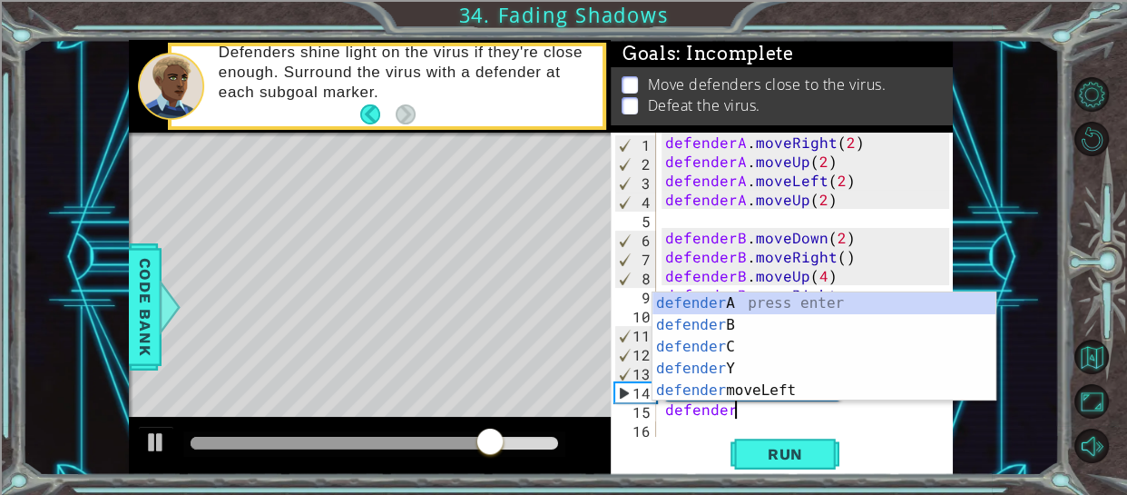
scroll to position [0, 3]
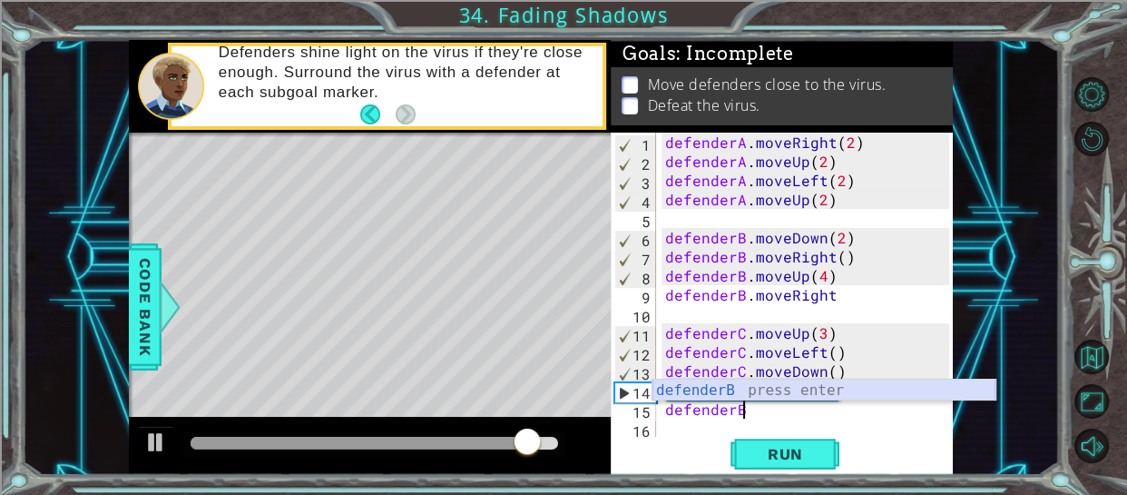
click at [743, 385] on div "defenderB press enter" at bounding box center [823, 411] width 343 height 65
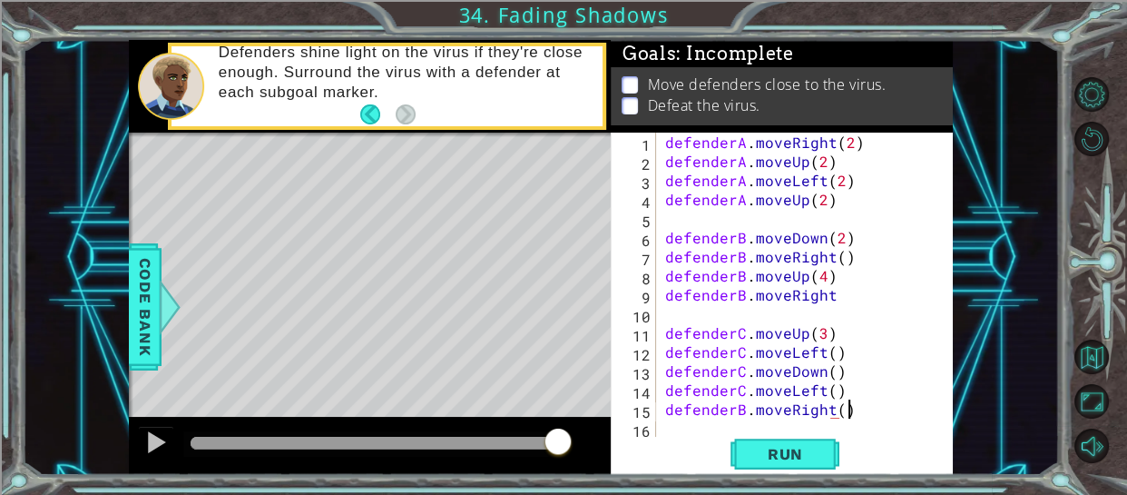
scroll to position [0, 10]
type textarea "defenderB.moveRight()"
click at [760, 445] on span "Run" at bounding box center [786, 454] width 72 height 18
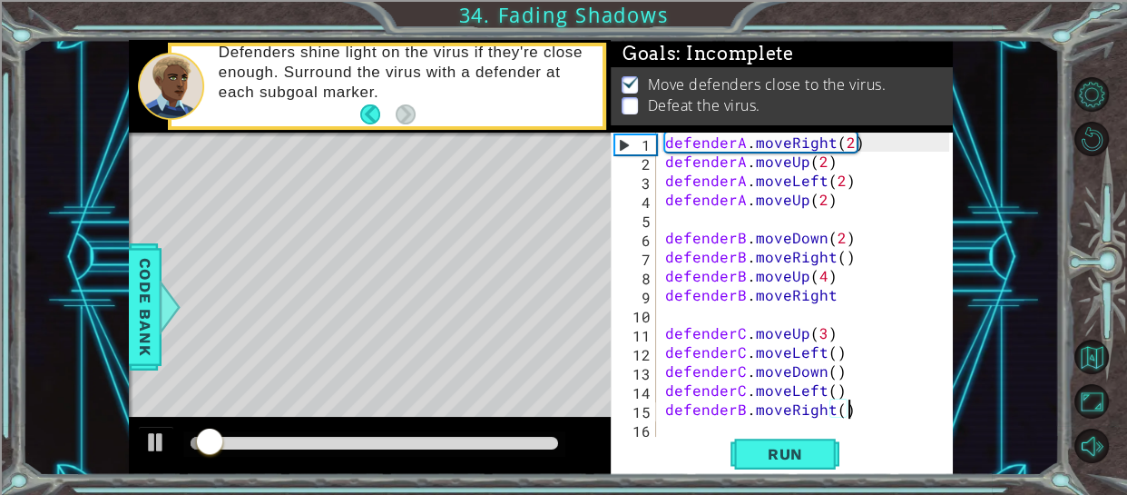
click at [509, 446] on div at bounding box center [375, 442] width 368 height 13
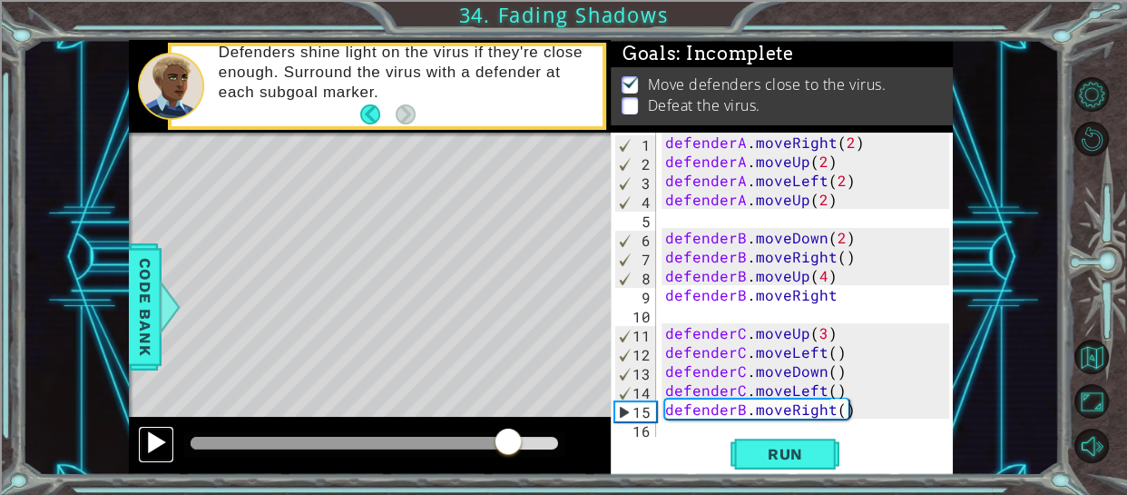
click at [150, 438] on div at bounding box center [156, 442] width 24 height 24
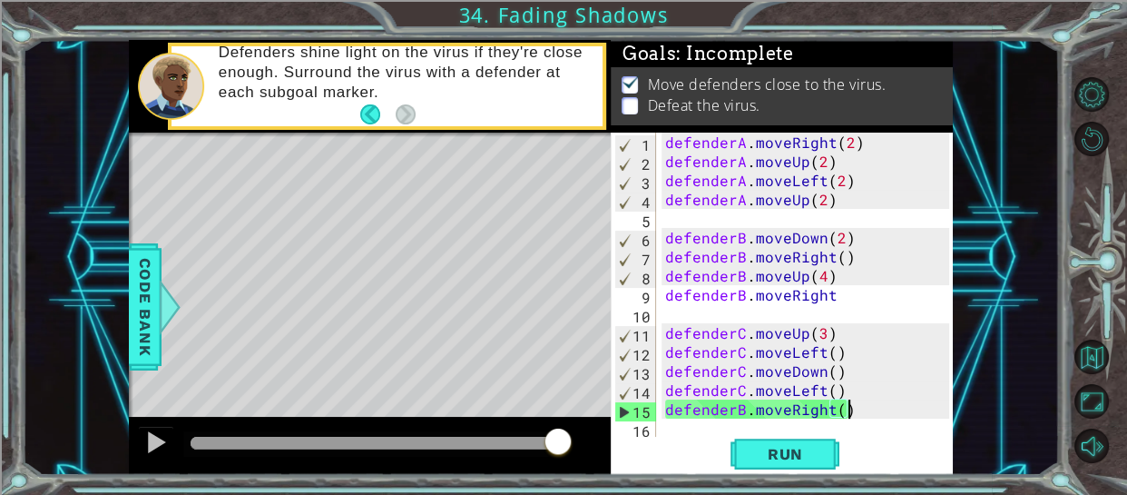
click at [950, 345] on div "defenderB.moveRight() 1 2 3 4 5 6 7 8 9 10 11 12 13 14 15 16 defenderA . moveRi…" at bounding box center [782, 303] width 342 height 342
click at [819, 440] on button "Run" at bounding box center [784, 453] width 109 height 34
drag, startPoint x: 196, startPoint y: 440, endPoint x: 705, endPoint y: 441, distance: 509.1
click at [705, 441] on div "1 ההההההההההההההההההההההההההההההההההההההההההההההההההההההההההההההההההההההההההההה…" at bounding box center [541, 257] width 824 height 435
click at [667, 427] on div "defenderA . moveRight ( 2 ) defenderA . moveUp ( 2 ) defenderA . moveLeft ( 2 )…" at bounding box center [811, 303] width 298 height 343
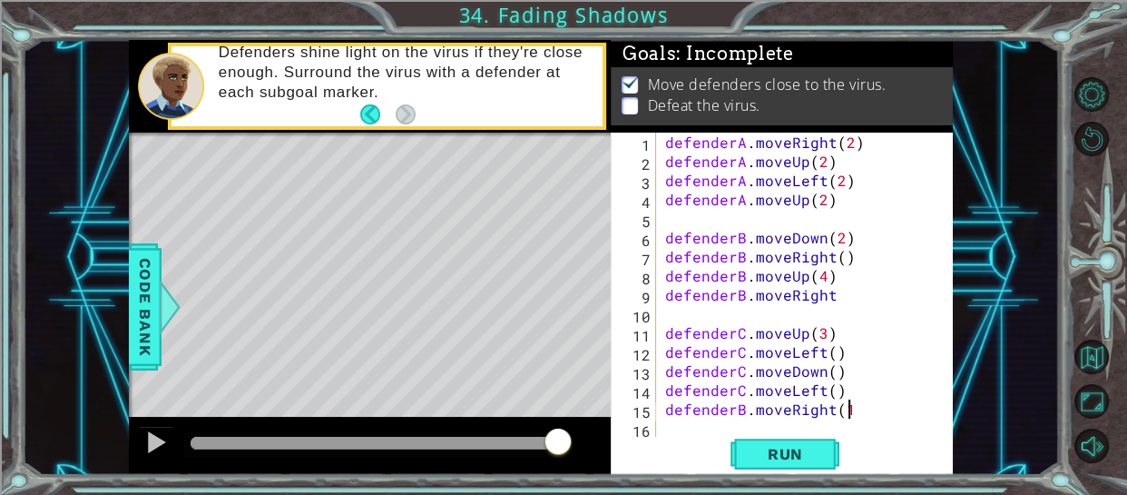
scroll to position [0, 11]
type textarea "defenderB.moveRight(1)"
click at [167, 446] on button at bounding box center [156, 444] width 36 height 37
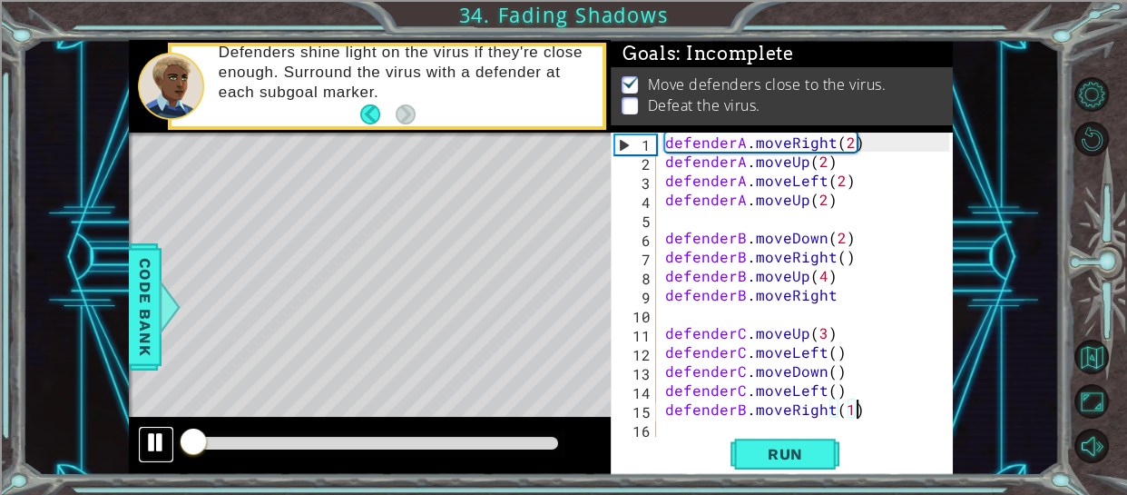
click at [166, 446] on div at bounding box center [156, 442] width 24 height 24
